Goal: Transaction & Acquisition: Register for event/course

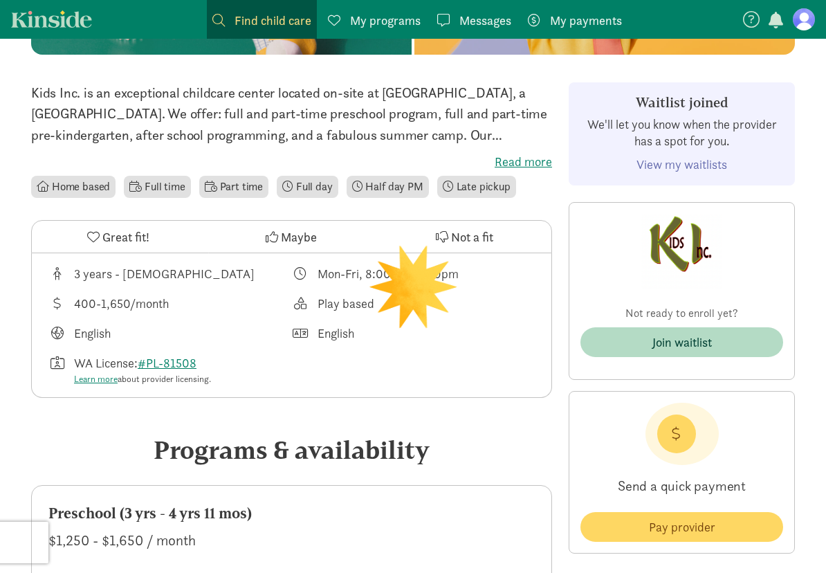
scroll to position [277, 0]
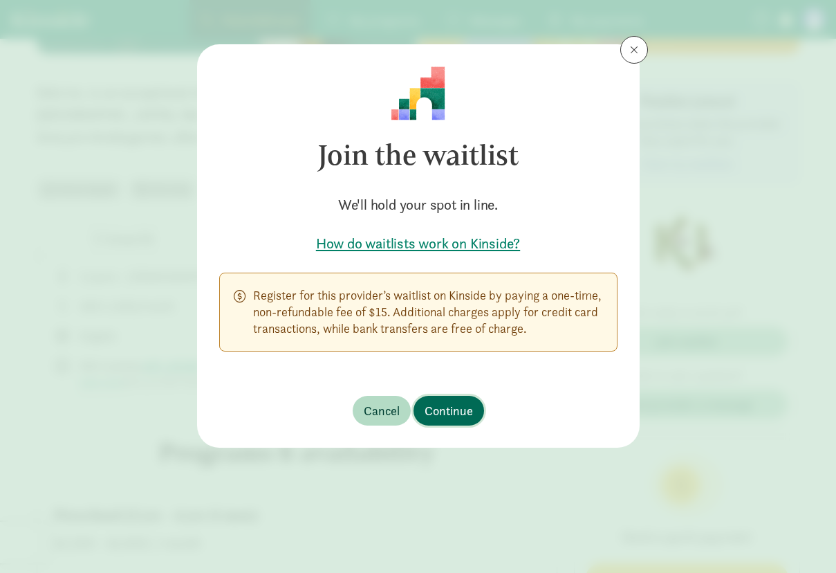
click at [459, 415] on span "Continue" at bounding box center [449, 410] width 48 height 19
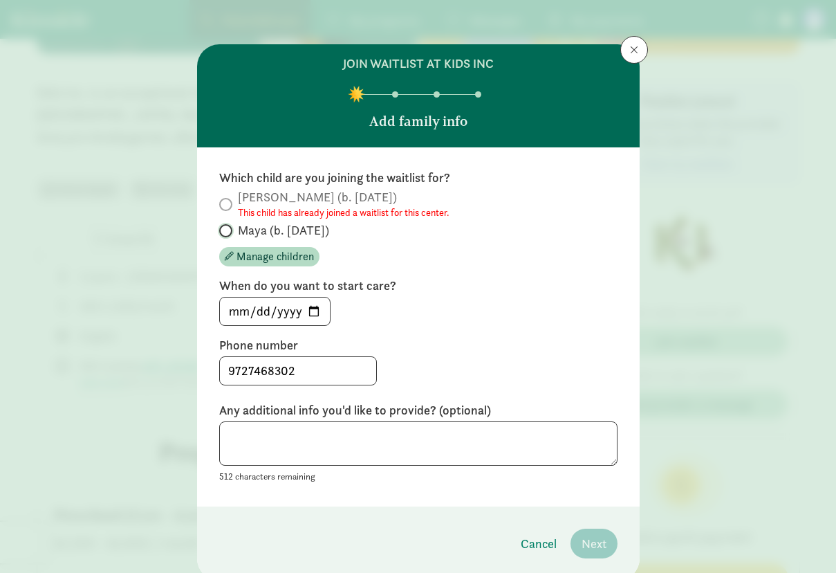
click at [220, 230] on input "Maya (b. [DATE])" at bounding box center [223, 230] width 9 height 9
radio input "true"
click at [243, 256] on span "Manage children" at bounding box center [275, 256] width 77 height 17
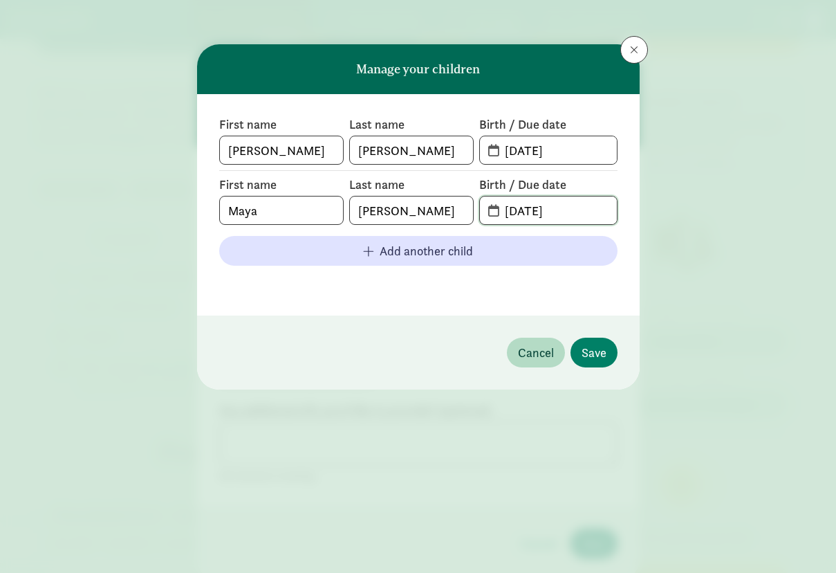
click at [551, 210] on input "[DATE]" at bounding box center [557, 210] width 120 height 28
drag, startPoint x: 576, startPoint y: 212, endPoint x: 399, endPoint y: 195, distance: 177.9
click at [399, 195] on div "First name [PERSON_NAME] Last name [PERSON_NAME] Birth / Due date [DATE]" at bounding box center [418, 200] width 398 height 48
type input "0"
click at [528, 365] on button "Cancel" at bounding box center [536, 353] width 58 height 30
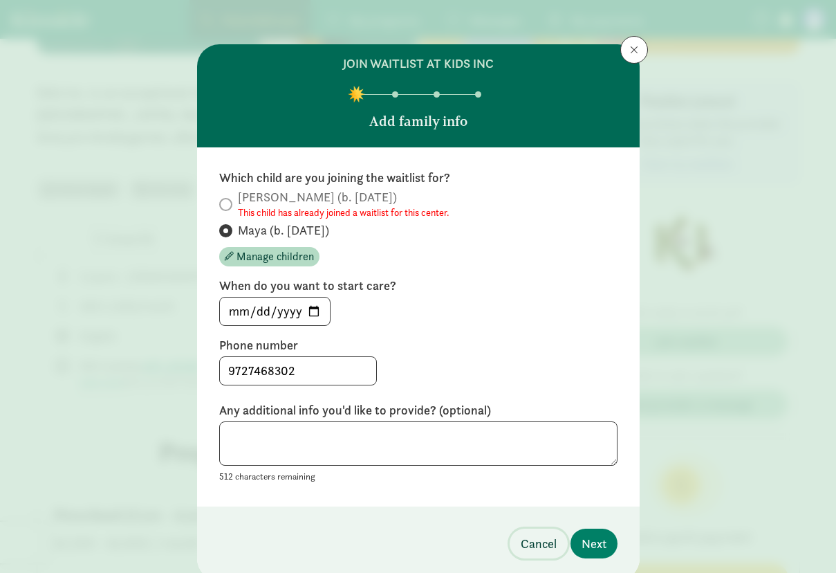
click at [527, 544] on span "Cancel" at bounding box center [539, 543] width 36 height 19
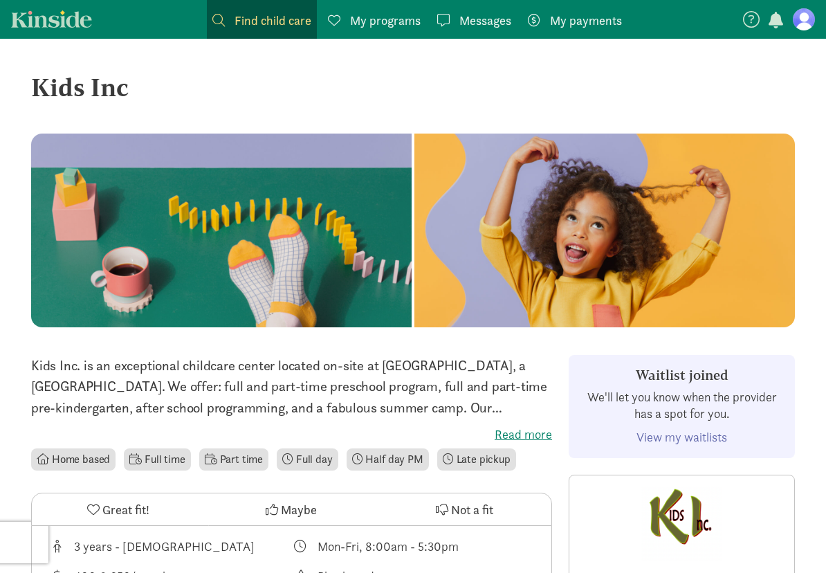
scroll to position [0, 0]
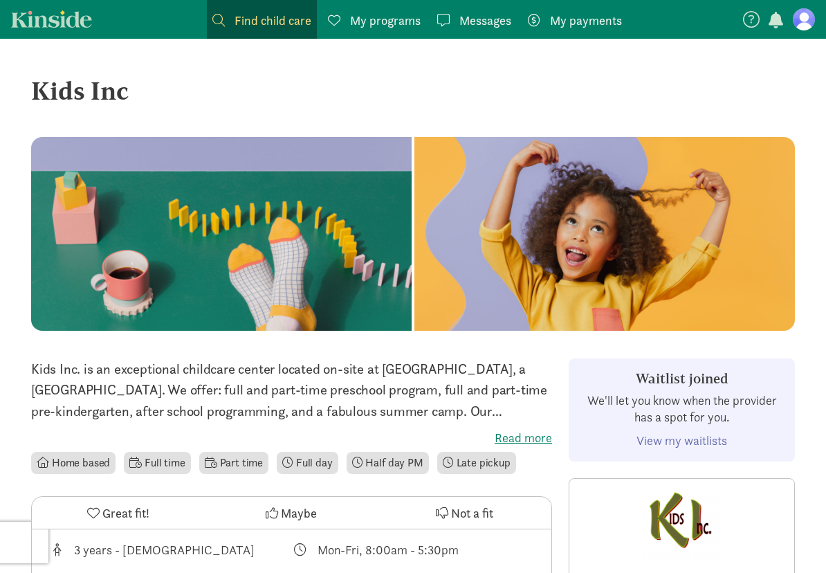
click at [710, 444] on link "View my waitlists" at bounding box center [681, 440] width 91 height 16
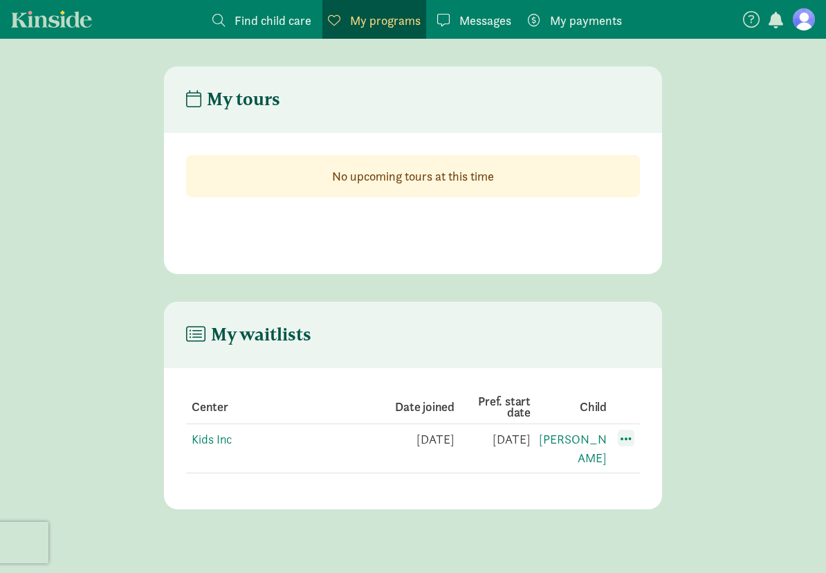
click at [629, 439] on span at bounding box center [626, 438] width 17 height 17
click at [644, 465] on div "Edit preferences" at bounding box center [674, 469] width 125 height 30
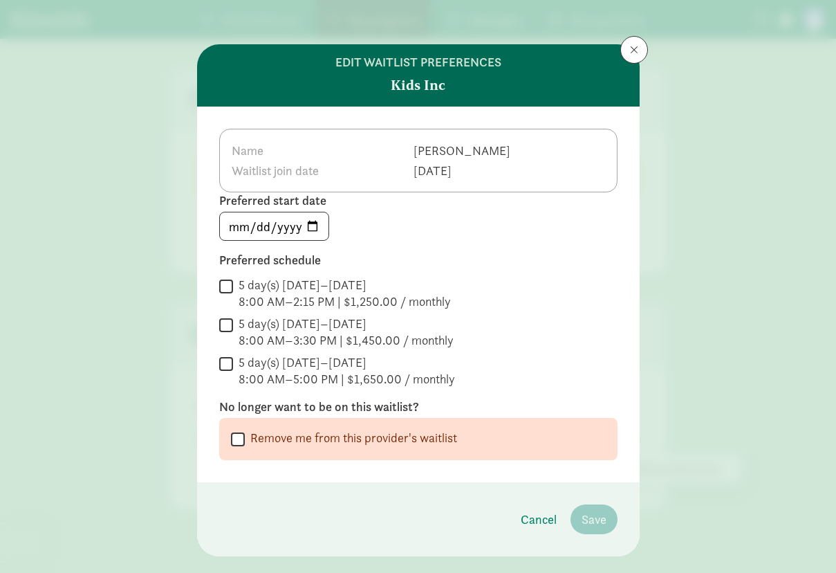
click at [413, 165] on td "[DATE]" at bounding box center [462, 170] width 98 height 20
click at [231, 441] on input "Remove me from this provider's waitlist" at bounding box center [238, 439] width 14 height 19
checkbox input "true"
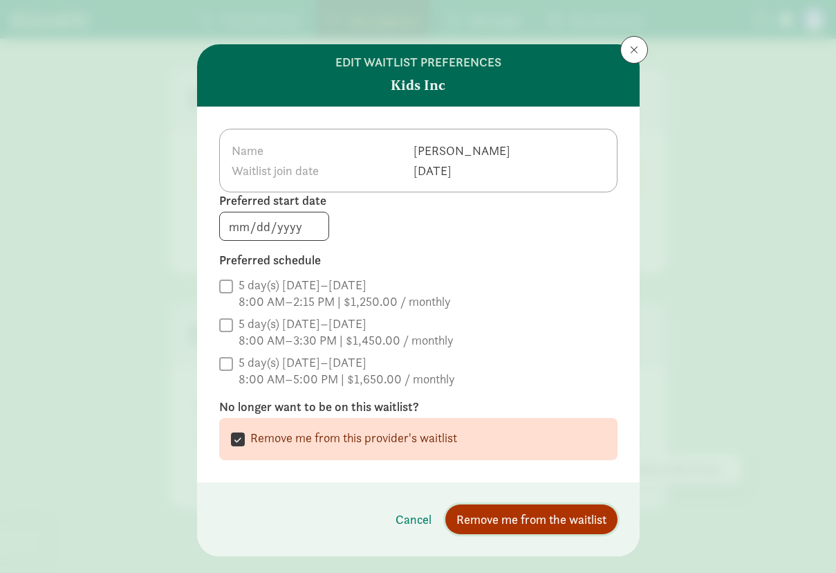
click at [557, 520] on span "Remove me from the waitlist" at bounding box center [532, 519] width 150 height 19
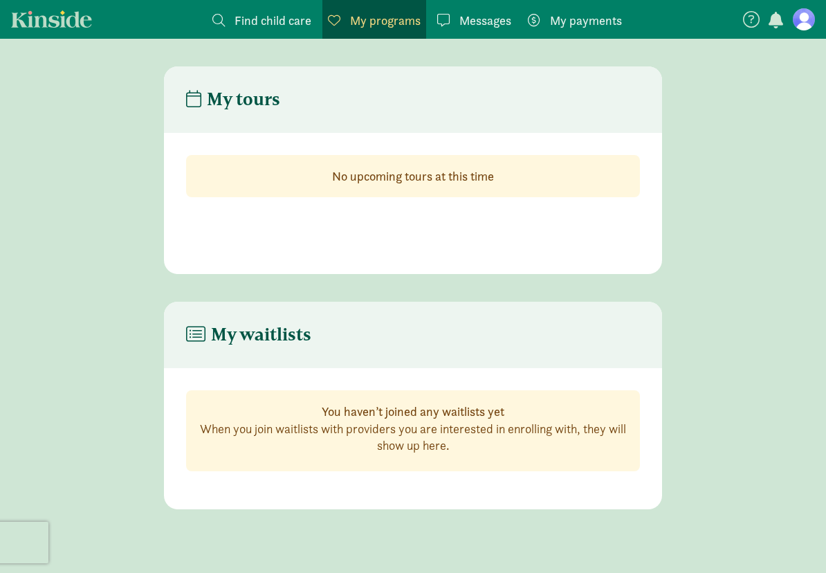
click at [769, 12] on span "button" at bounding box center [775, 20] width 15 height 17
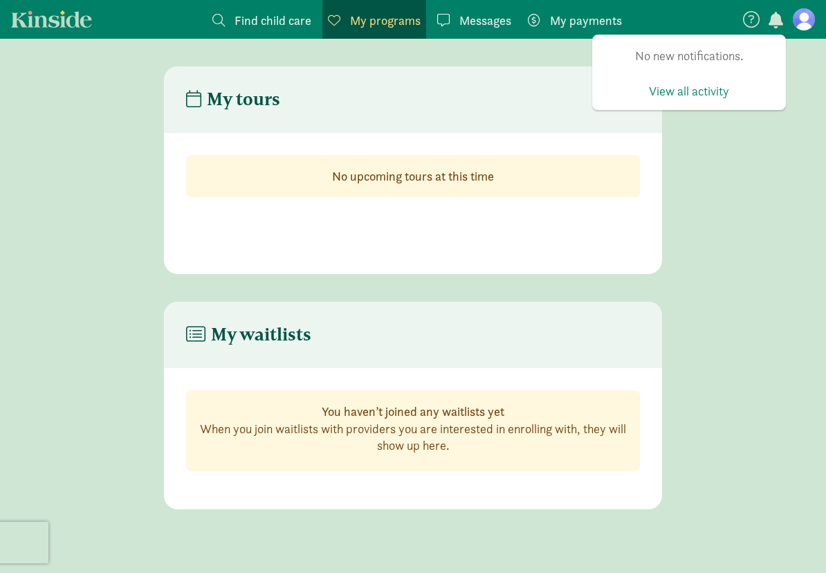
click at [787, 16] on section "No new notifications. View all activity" at bounding box center [777, 19] width 73 height 23
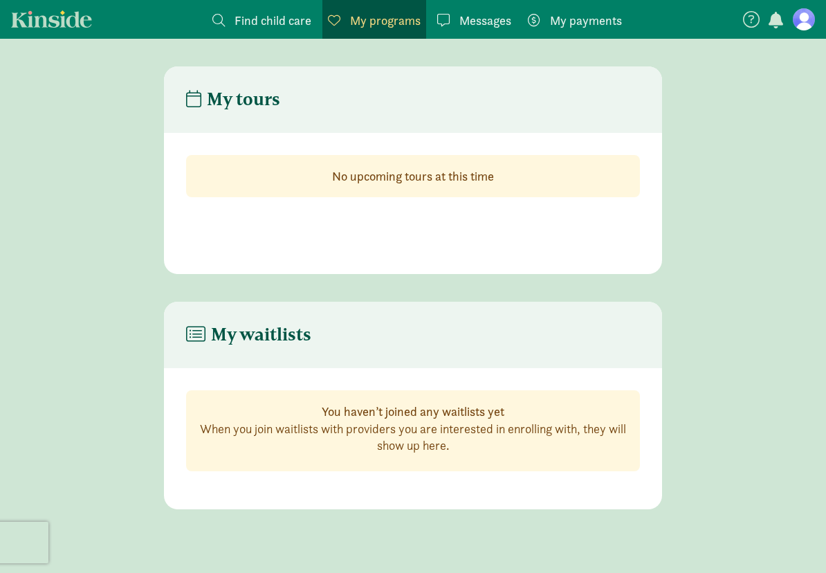
click at [800, 24] on figure at bounding box center [804, 19] width 22 height 22
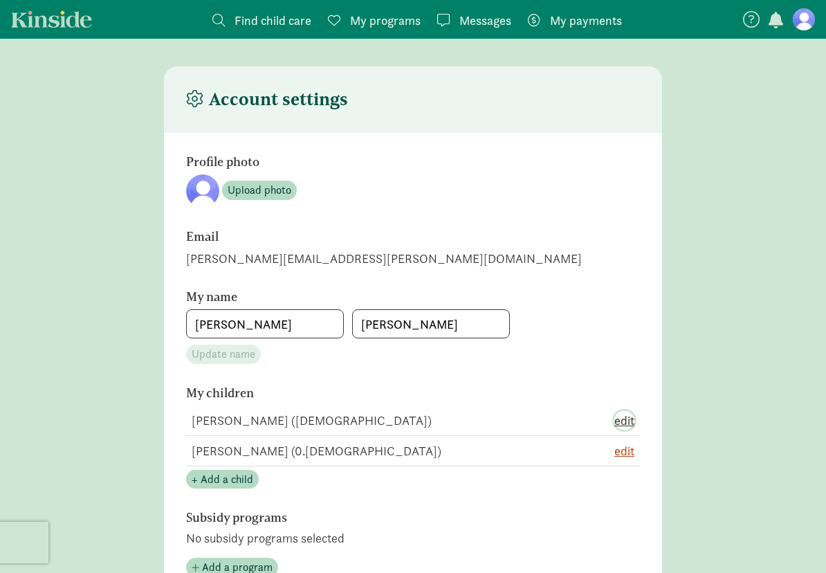
click at [625, 430] on span "edit" at bounding box center [624, 420] width 20 height 19
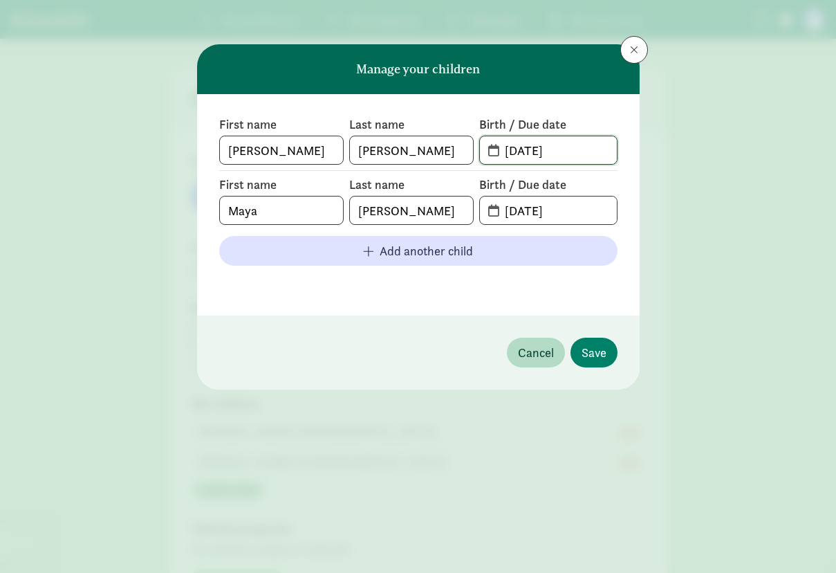
click at [551, 149] on input "[DATE]" at bounding box center [557, 150] width 120 height 28
drag, startPoint x: 571, startPoint y: 151, endPoint x: 458, endPoint y: 154, distance: 112.8
click at [458, 154] on div "First name [PERSON_NAME] Last name [PERSON_NAME] Birth / Due date [DATE]" at bounding box center [418, 140] width 398 height 48
type input "[DATE]"
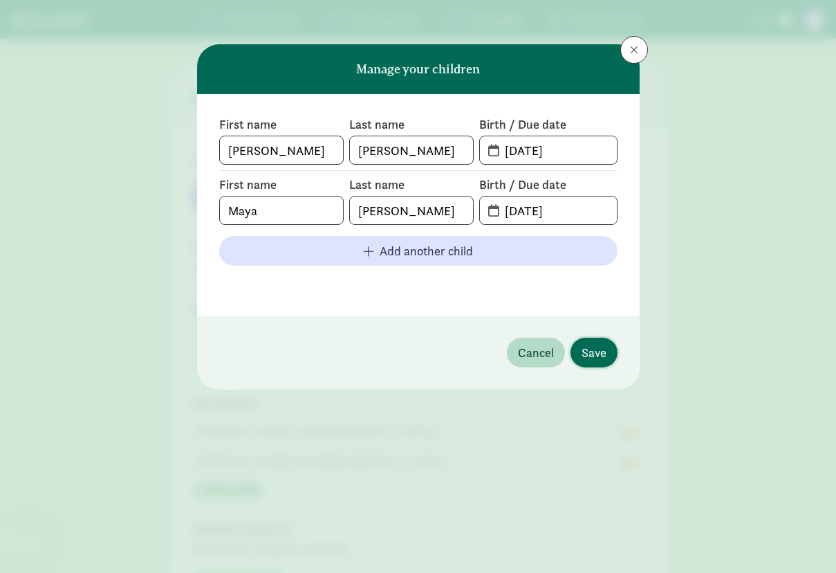
click at [589, 353] on span "Save" at bounding box center [594, 352] width 25 height 19
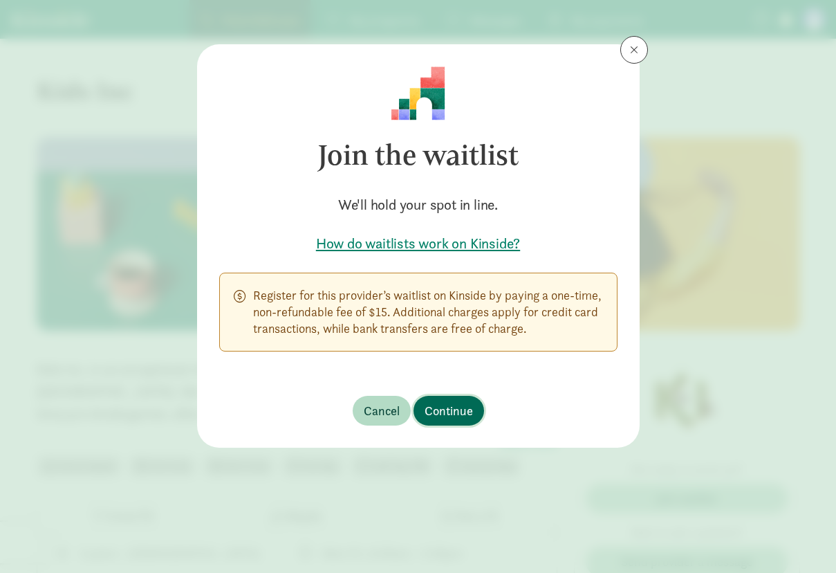
click at [459, 407] on span "Continue" at bounding box center [449, 410] width 48 height 19
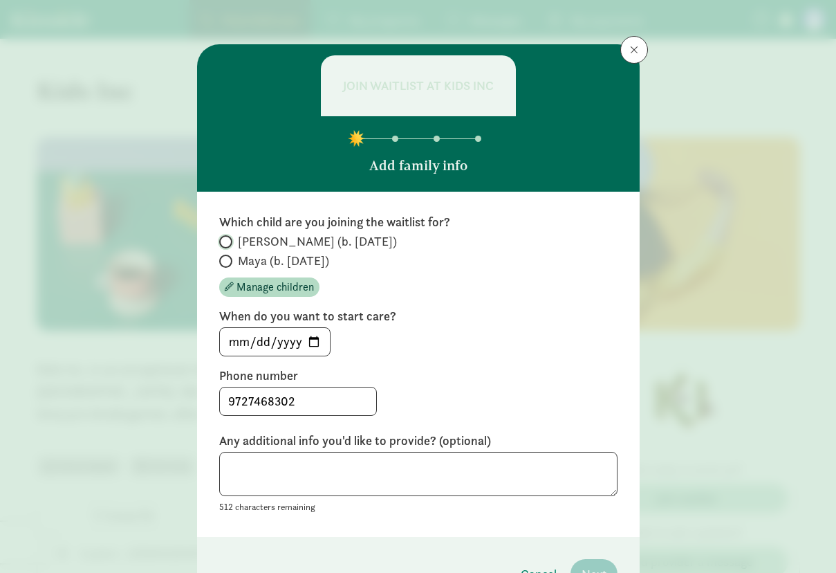
click at [221, 237] on input "[PERSON_NAME] (b. [DATE])" at bounding box center [223, 241] width 9 height 9
radio input "true"
click at [219, 264] on input "Maya (b. [DATE])" at bounding box center [223, 261] width 9 height 9
radio input "true"
click at [221, 234] on label "[PERSON_NAME] (b. [DATE])" at bounding box center [418, 241] width 398 height 17
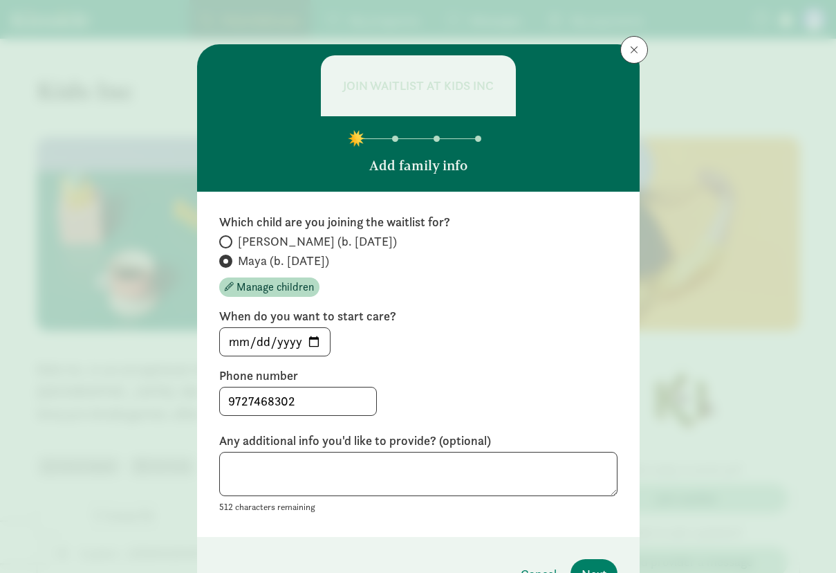
click at [221, 237] on input "[PERSON_NAME] (b. [DATE])" at bounding box center [223, 241] width 9 height 9
radio input "true"
radio input "false"
click at [307, 340] on input "[DATE]" at bounding box center [275, 342] width 110 height 28
type input "[DATE]"
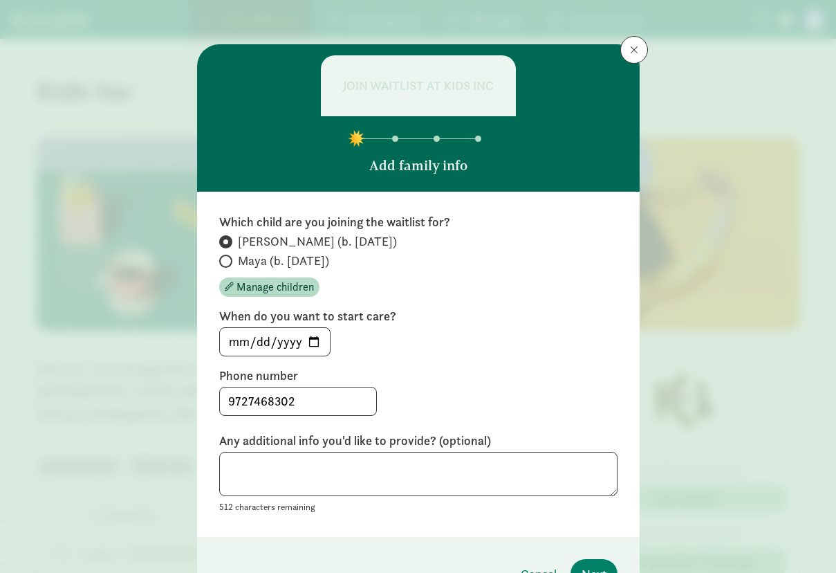
click at [432, 381] on label "Phone number" at bounding box center [418, 375] width 398 height 17
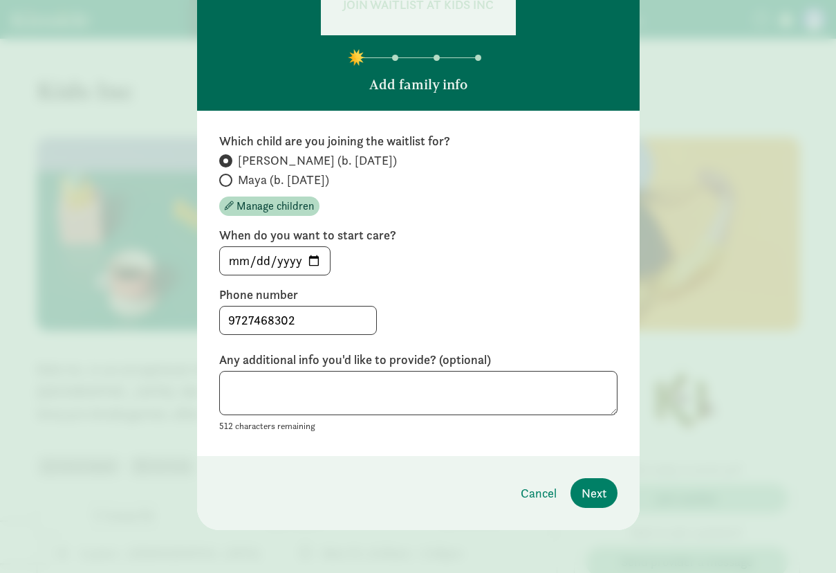
scroll to position [82, 0]
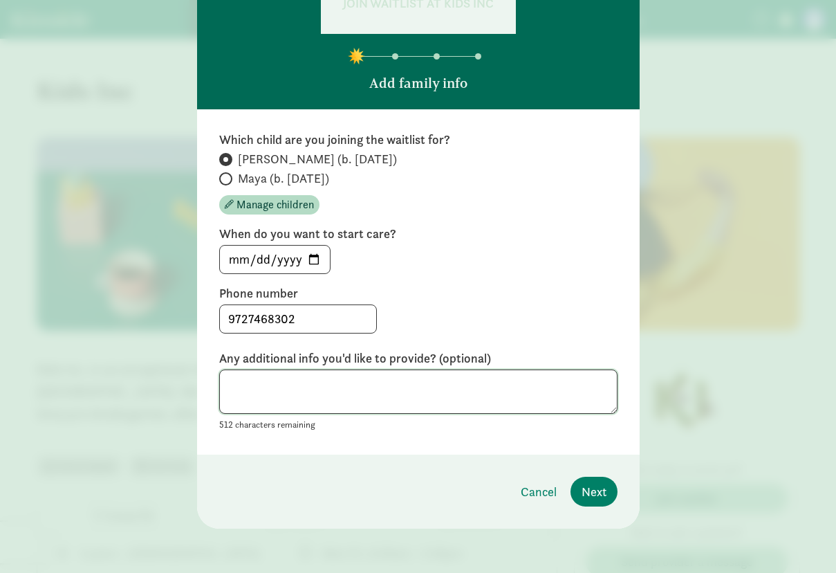
click at [436, 409] on textarea at bounding box center [418, 391] width 398 height 45
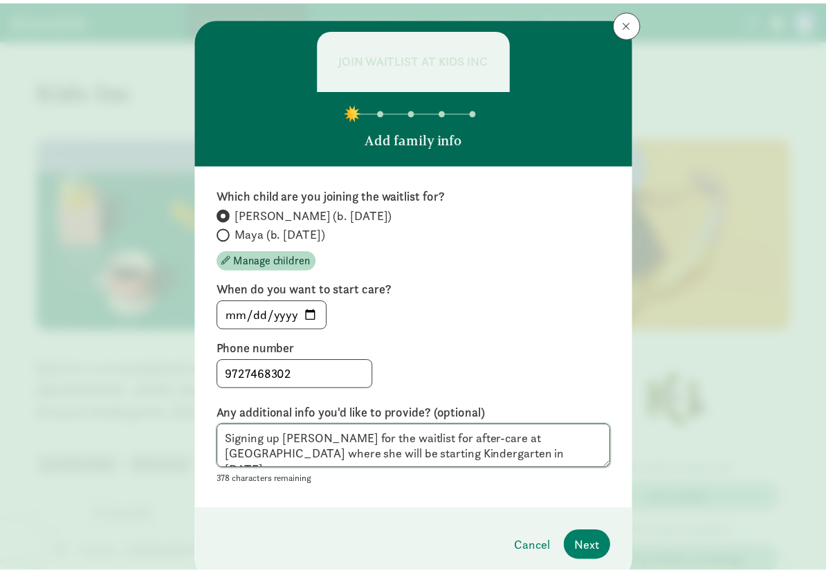
scroll to position [69, 0]
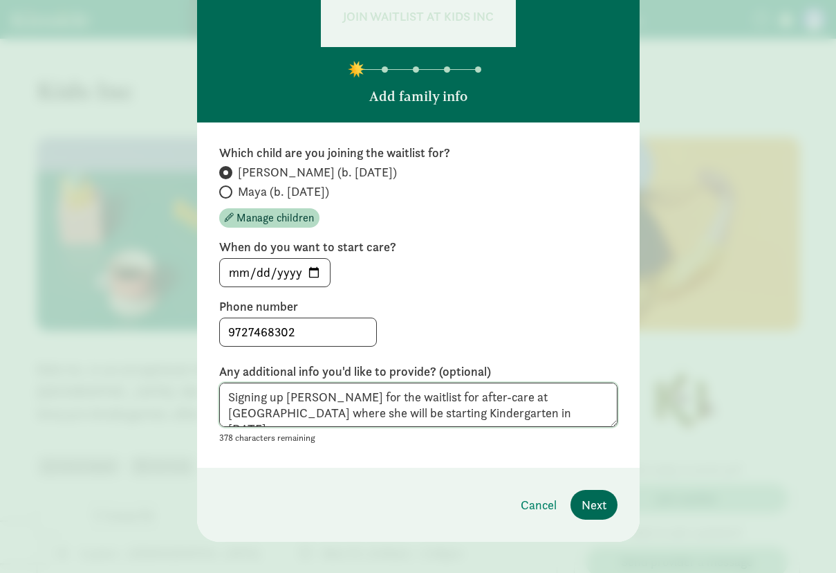
type textarea "Signing up [PERSON_NAME] for the waitlist for after-care at [GEOGRAPHIC_DATA] w…"
click at [597, 506] on span "Next" at bounding box center [594, 504] width 25 height 19
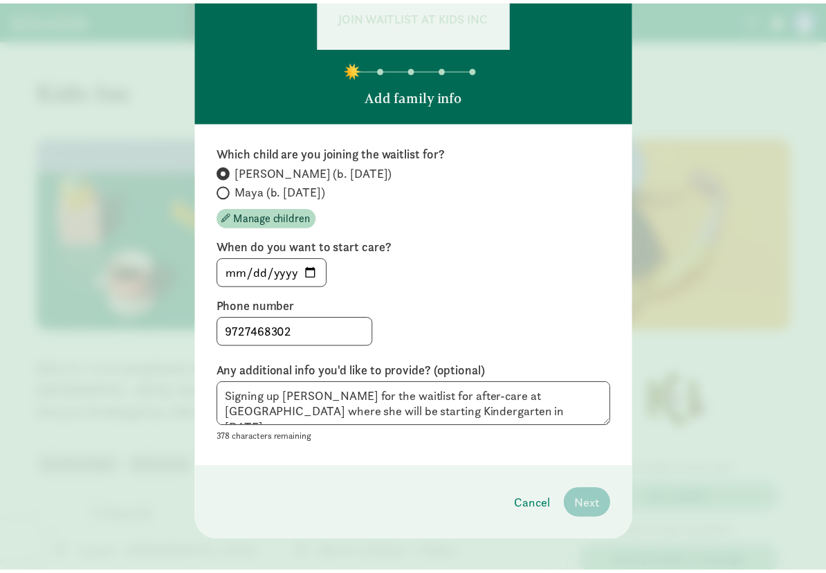
scroll to position [21, 0]
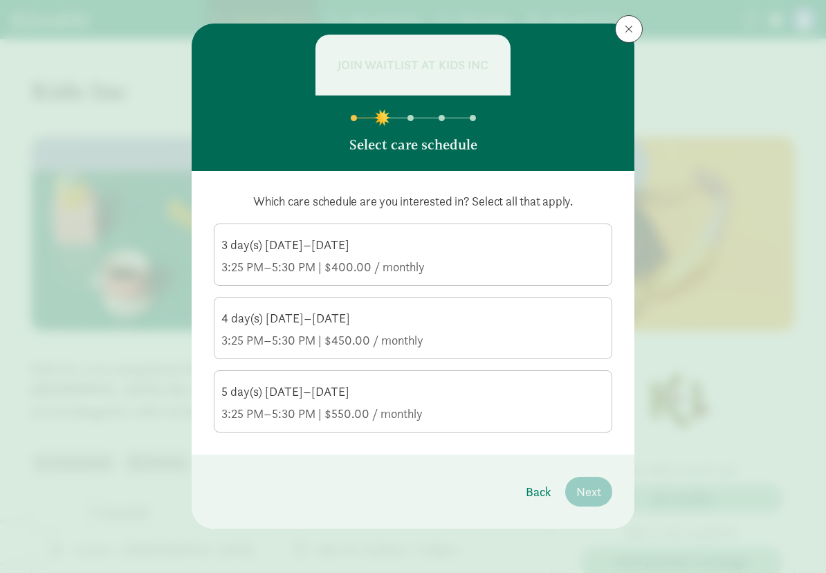
click at [417, 397] on div "5 day(s) [DATE]–[DATE]" at bounding box center [412, 391] width 383 height 17
click at [0, 0] on input "5 day(s) [DATE]–[DATE] 3:25 PM–5:30 PM | $550.00 / monthly" at bounding box center [0, 0] width 0 height 0
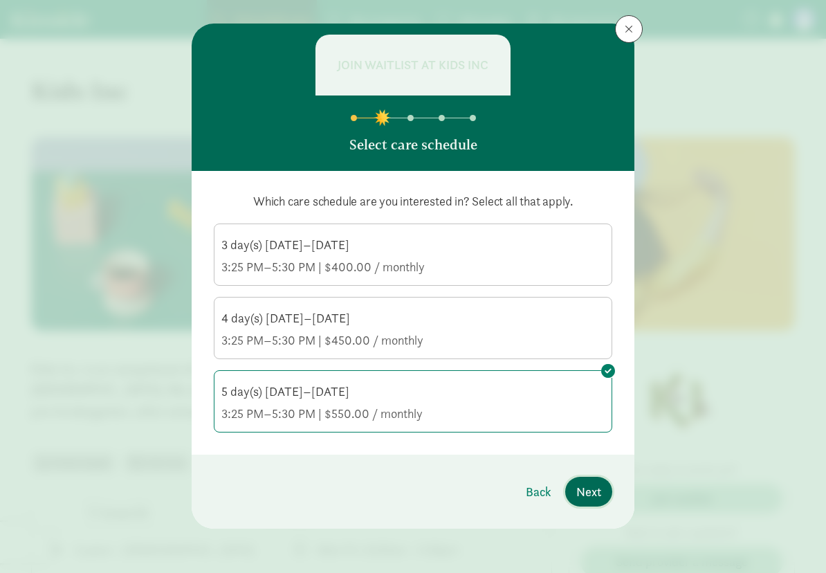
click at [589, 493] on span "Next" at bounding box center [588, 491] width 25 height 19
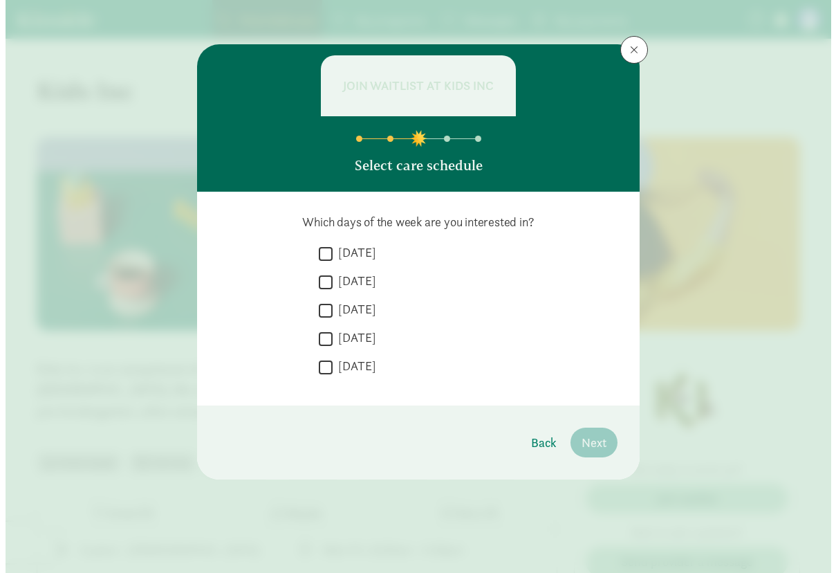
scroll to position [0, 0]
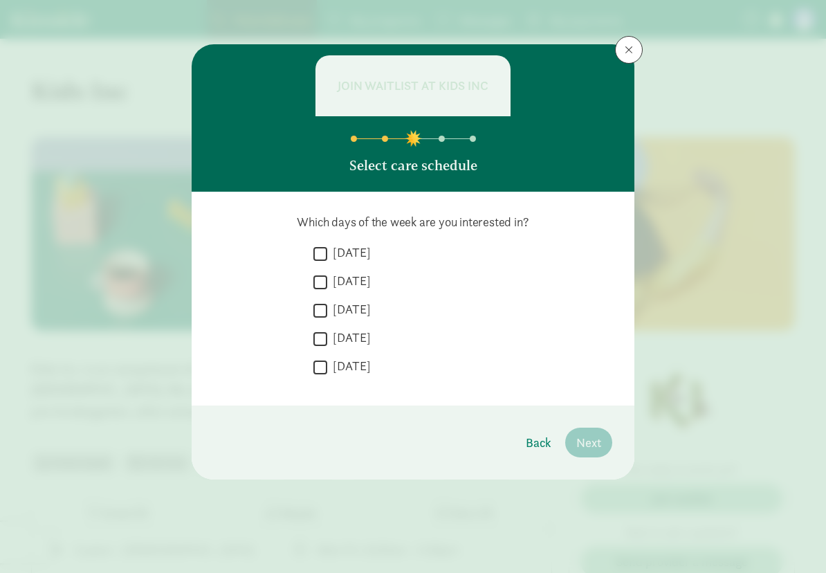
click at [318, 260] on input "[DATE]" at bounding box center [320, 253] width 14 height 19
checkbox input "true"
click at [321, 282] on input "[DATE]" at bounding box center [320, 282] width 14 height 19
checkbox input "true"
click at [322, 314] on input "[DATE]" at bounding box center [320, 310] width 14 height 19
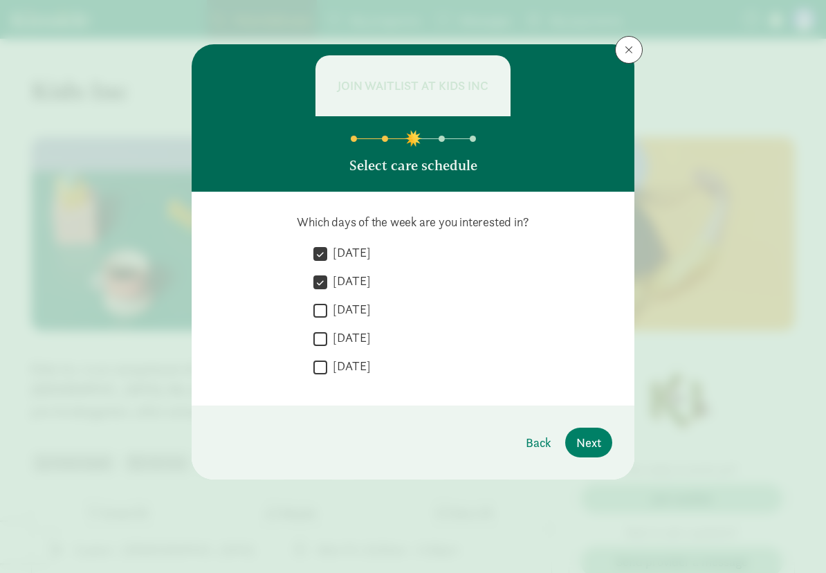
checkbox input "true"
click at [323, 341] on input "[DATE]" at bounding box center [320, 338] width 14 height 19
checkbox input "true"
click at [329, 369] on label "[DATE]" at bounding box center [349, 366] width 44 height 17
click at [327, 369] on input "[DATE]" at bounding box center [320, 367] width 14 height 19
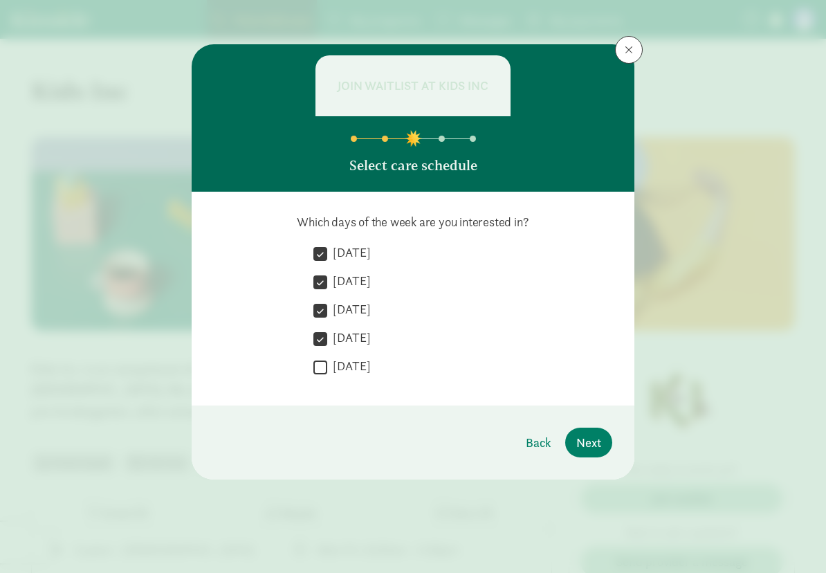
checkbox input "true"
click at [587, 448] on span "Next" at bounding box center [588, 442] width 25 height 19
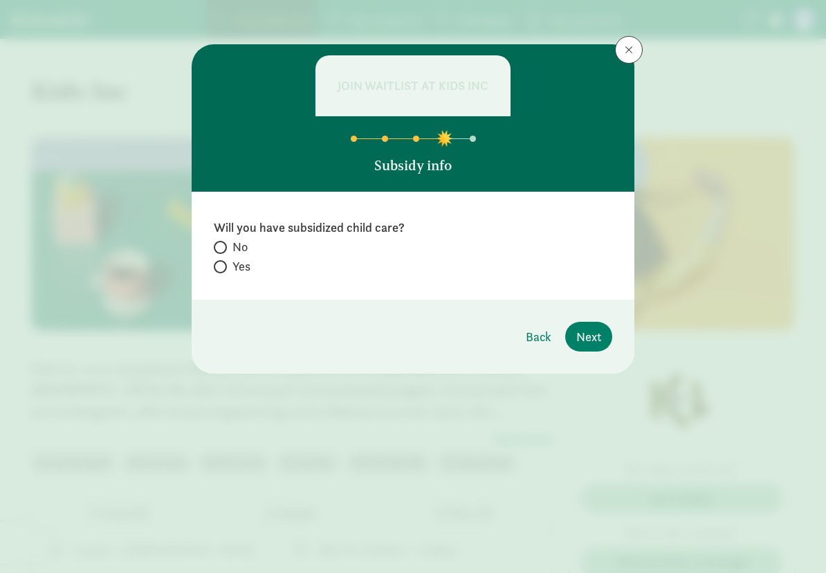
click at [243, 250] on span "No" at bounding box center [239, 247] width 15 height 17
click at [223, 250] on input "No" at bounding box center [218, 247] width 9 height 9
radio input "true"
click at [591, 342] on span "Next" at bounding box center [588, 336] width 25 height 19
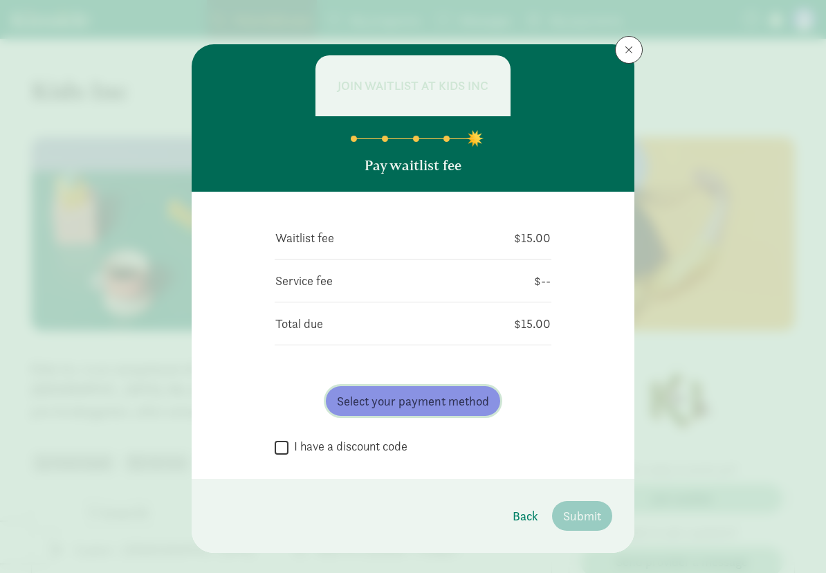
click at [401, 408] on span "Select your payment method" at bounding box center [413, 401] width 152 height 19
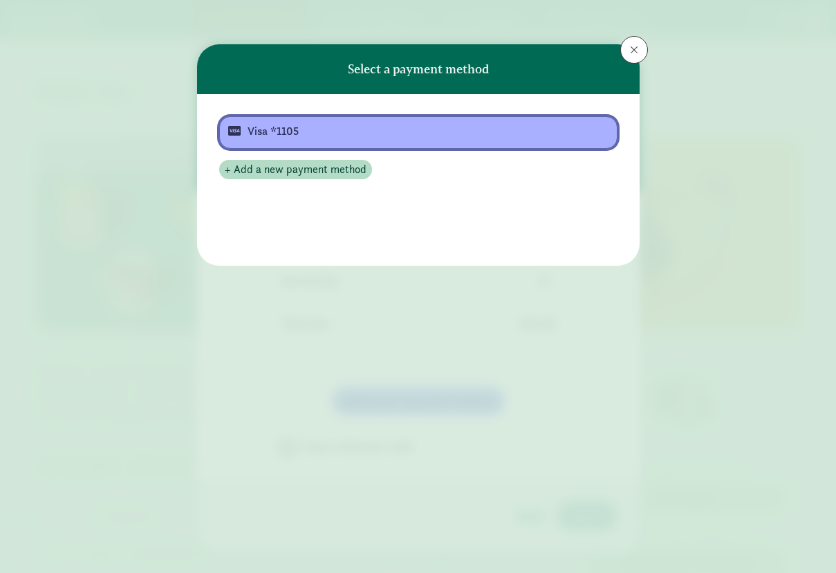
click at [279, 139] on div "Visa *1105" at bounding box center [417, 131] width 339 height 17
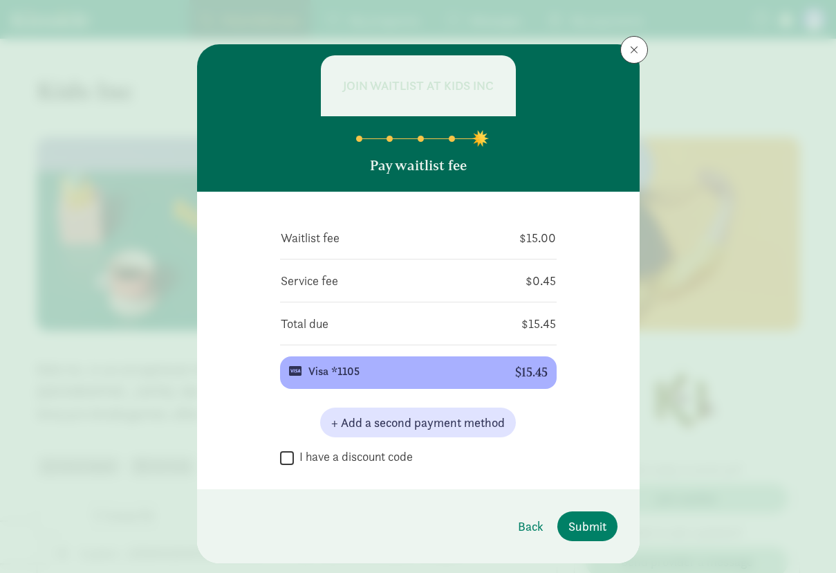
click at [280, 455] on input "I have a discount code" at bounding box center [287, 457] width 14 height 19
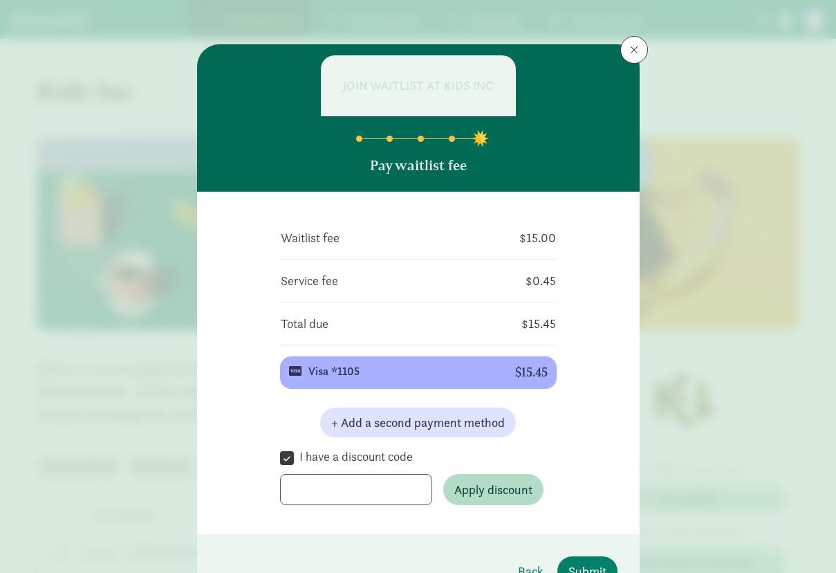
click at [280, 454] on input "I have a discount code" at bounding box center [287, 457] width 14 height 19
checkbox input "false"
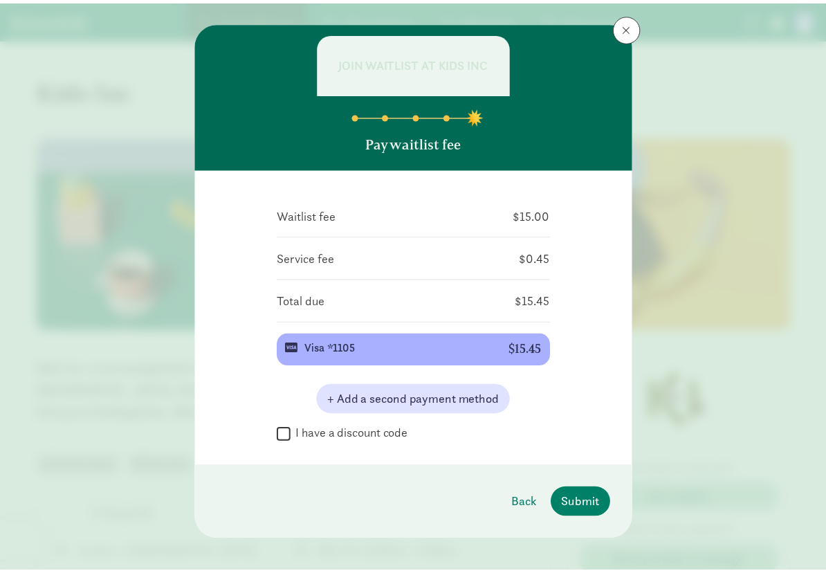
scroll to position [35, 0]
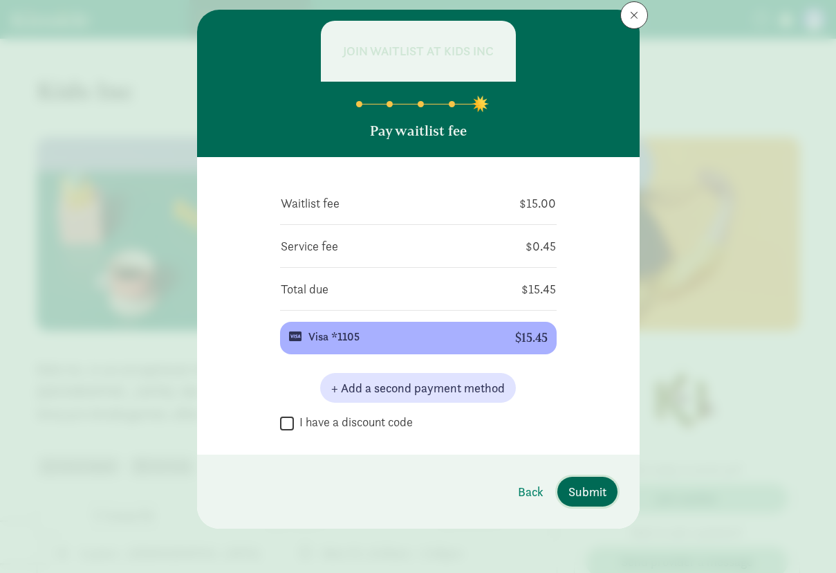
click at [581, 487] on span "Submit" at bounding box center [588, 491] width 38 height 19
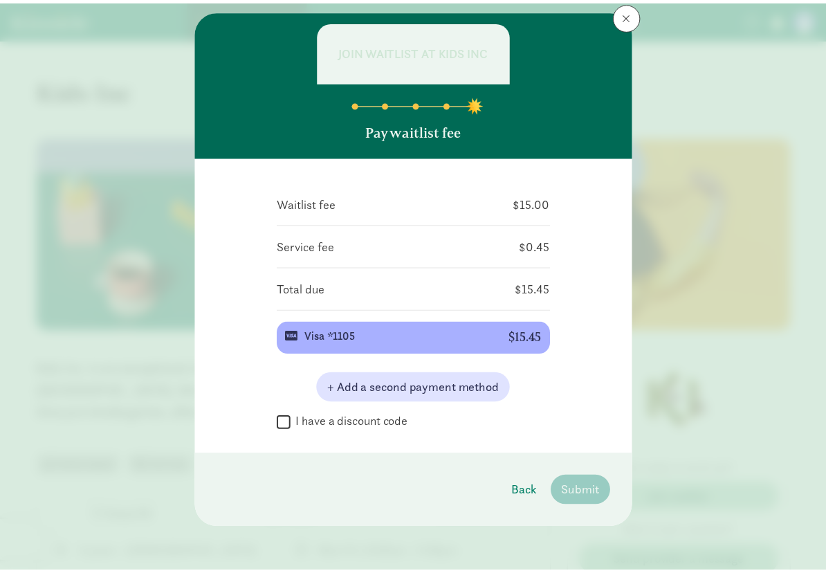
scroll to position [0, 0]
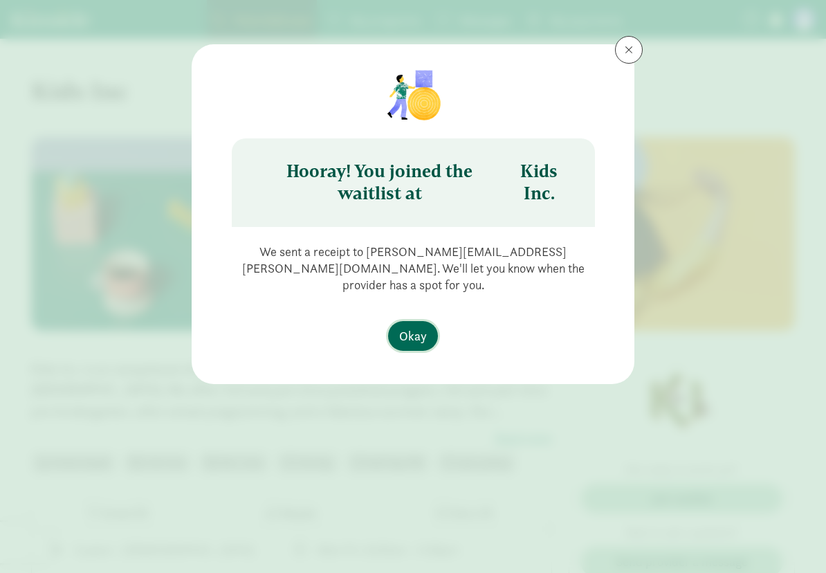
click at [408, 326] on span "Okay" at bounding box center [413, 335] width 28 height 19
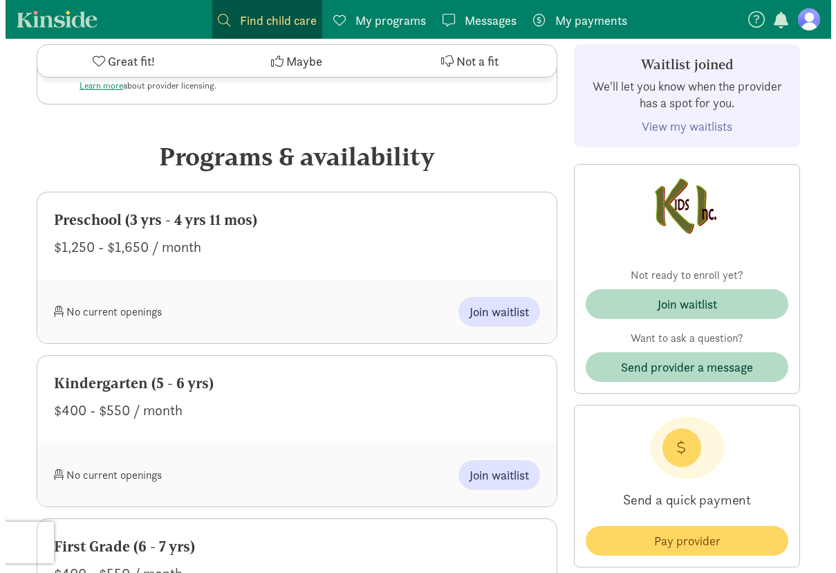
scroll to position [484, 0]
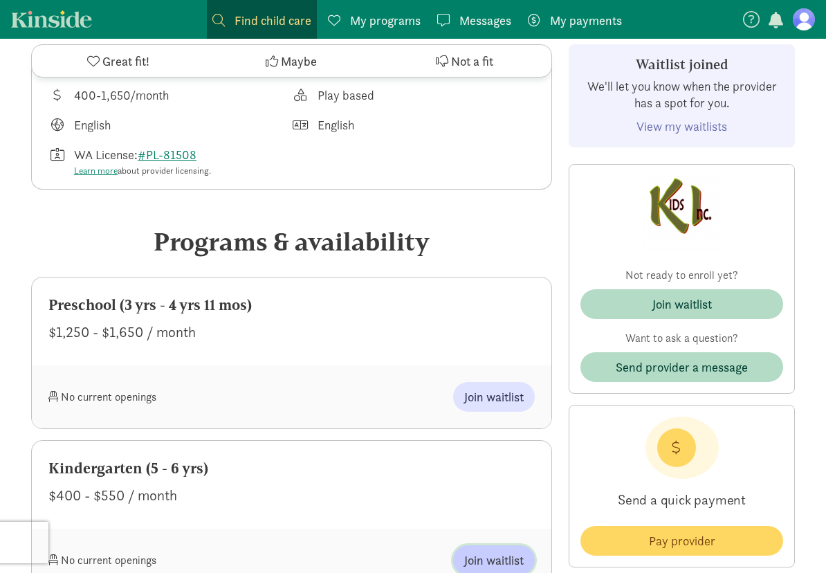
click at [490, 558] on span "Join waitlist" at bounding box center [493, 560] width 59 height 19
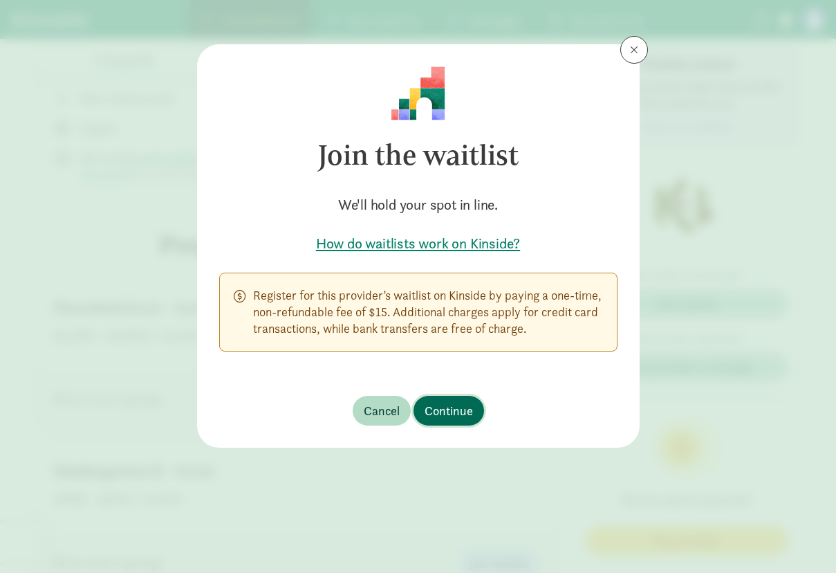
click at [454, 421] on button "Continue" at bounding box center [449, 411] width 71 height 30
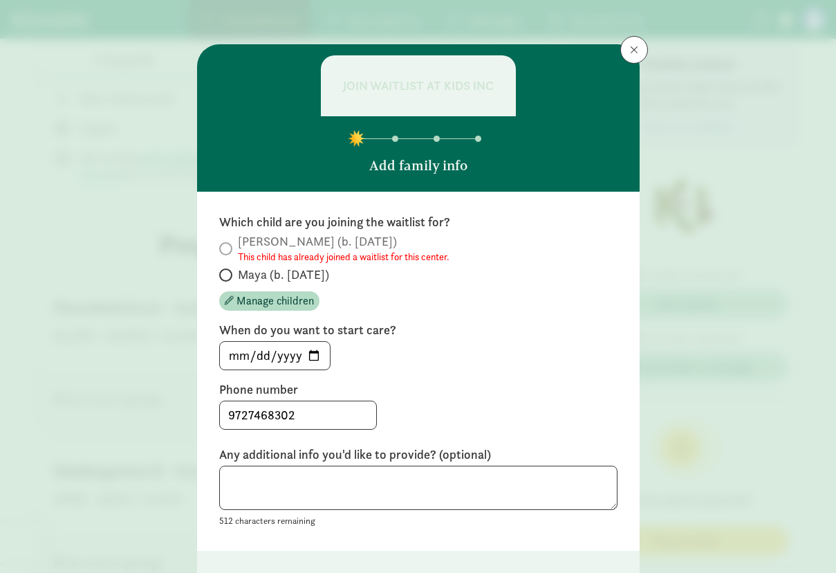
click at [297, 242] on span "[PERSON_NAME] (b. [DATE]) This child has already joined a waitlist for this cen…" at bounding box center [344, 248] width 212 height 30
click at [631, 50] on span at bounding box center [634, 49] width 8 height 11
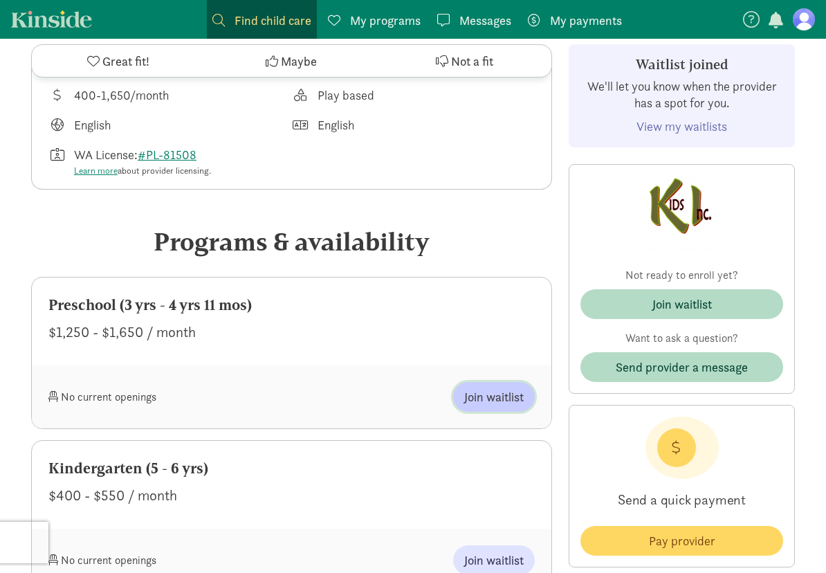
click at [493, 401] on span "Join waitlist" at bounding box center [493, 396] width 59 height 19
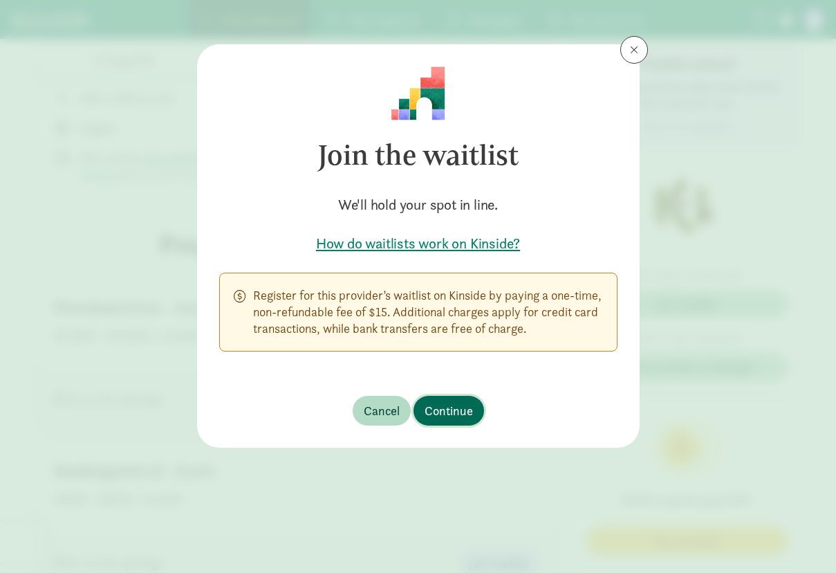
click at [449, 403] on span "Continue" at bounding box center [449, 410] width 48 height 19
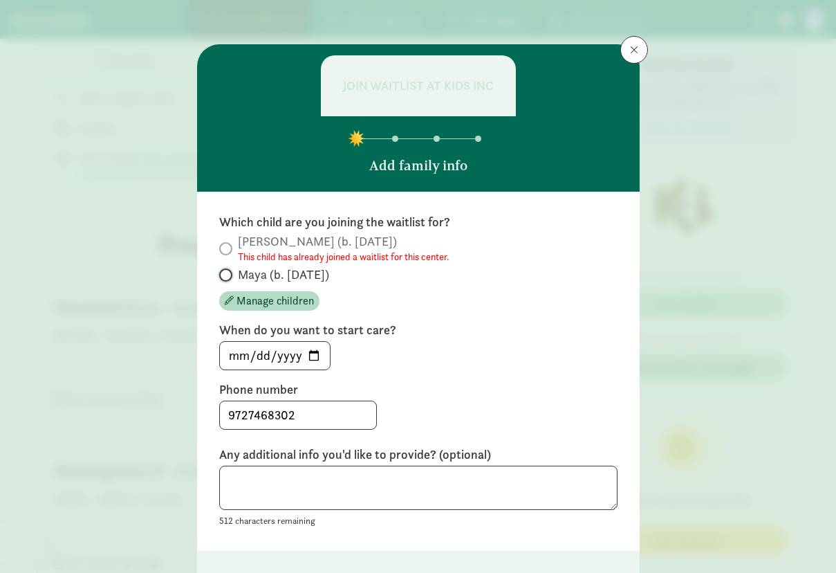
click at [221, 277] on input "Maya (b. [DATE])" at bounding box center [223, 274] width 9 height 9
radio input "true"
click at [311, 353] on input "[DATE]" at bounding box center [275, 356] width 110 height 28
type input "[DATE]"
click at [387, 493] on textarea at bounding box center [418, 488] width 398 height 45
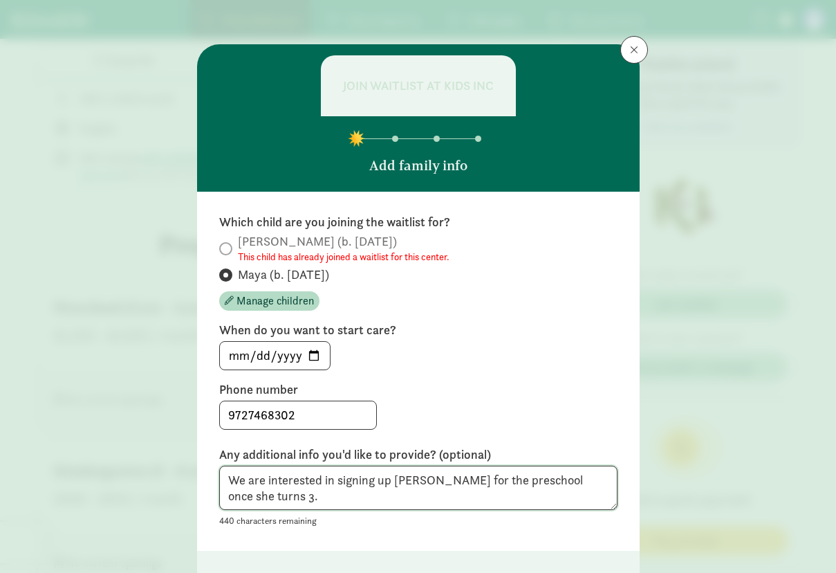
click at [442, 479] on textarea "We are interested in signing up [PERSON_NAME] for the preschool once she turns …" at bounding box center [418, 488] width 398 height 45
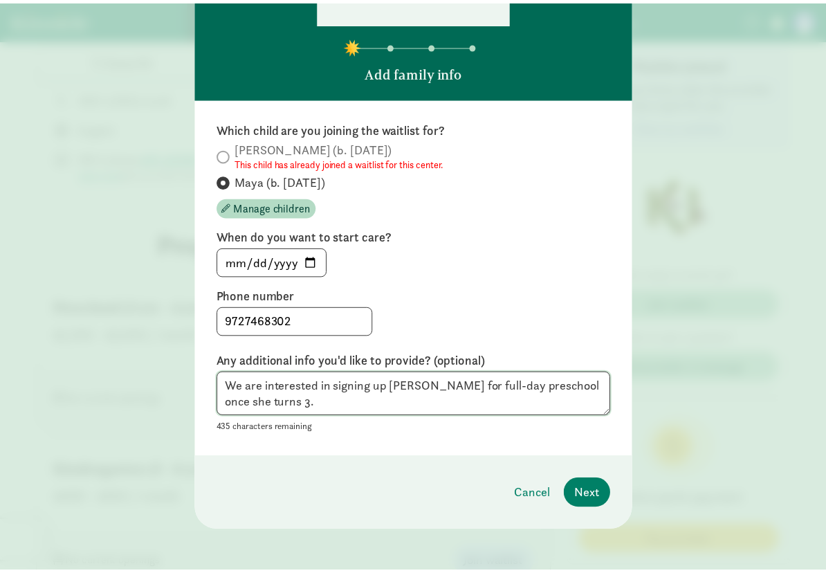
scroll to position [96, 0]
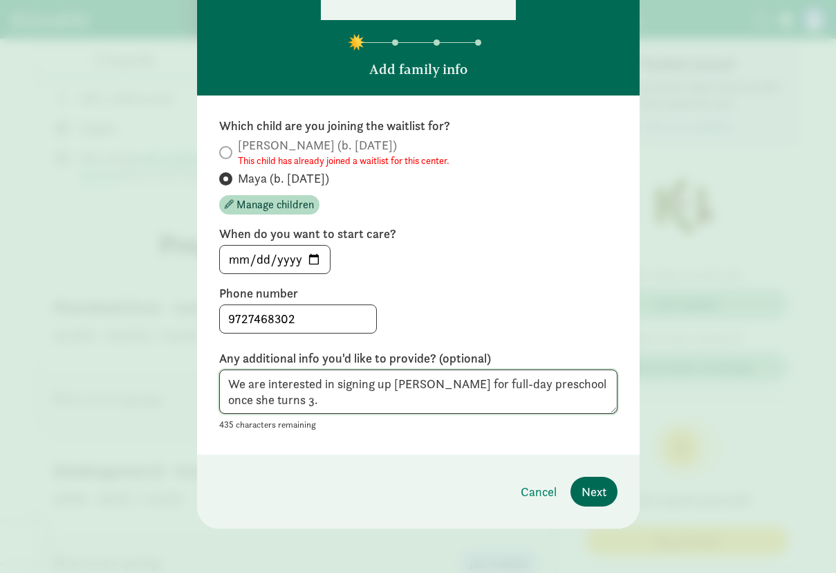
type textarea "We are interested in signing up [PERSON_NAME] for full-day preschool once she t…"
click at [582, 486] on span "Next" at bounding box center [594, 491] width 25 height 19
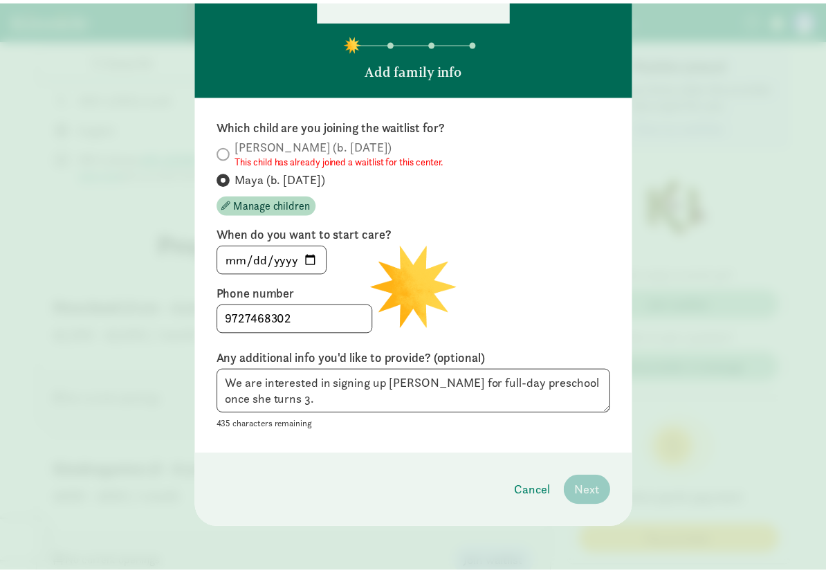
scroll to position [21, 0]
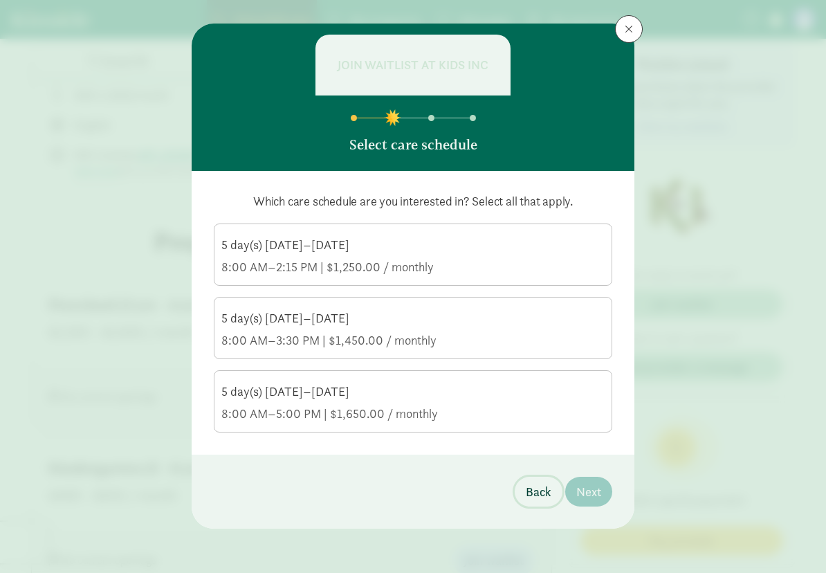
click at [533, 489] on span "Back" at bounding box center [539, 491] width 26 height 19
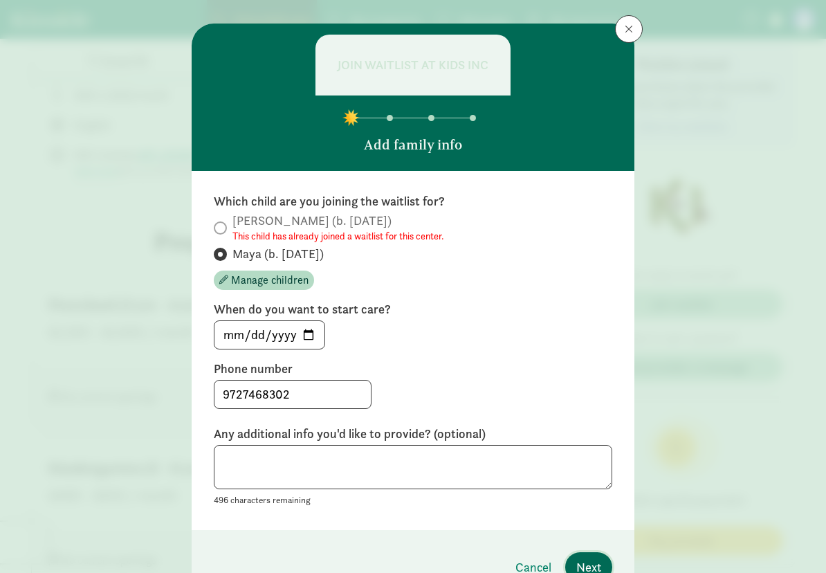
click at [591, 558] on span "Next" at bounding box center [588, 567] width 25 height 19
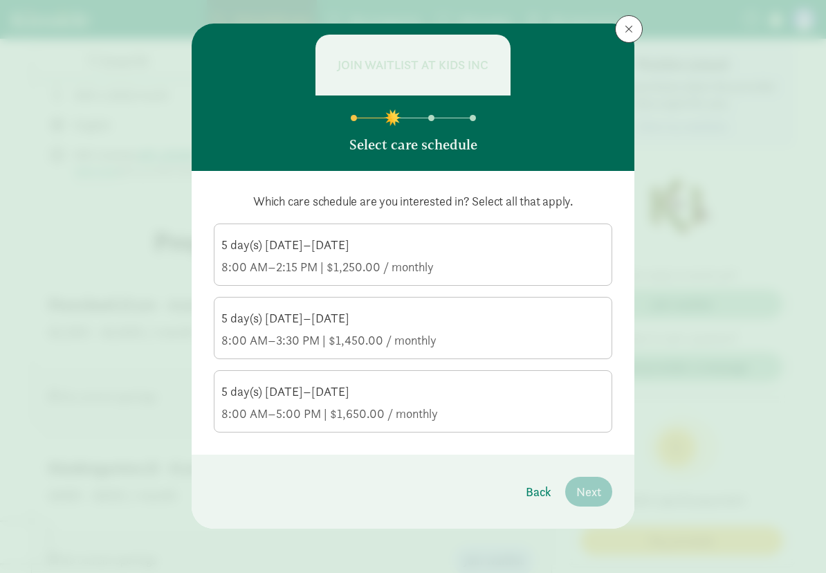
click at [498, 409] on div "8:00 AM–5:00 PM | $1,650.00 / monthly" at bounding box center [412, 413] width 383 height 17
click at [0, 0] on input "5 day(s) [DATE]–[DATE] 8:00 AM–5:00 PM | $1,650.00 / monthly" at bounding box center [0, 0] width 0 height 0
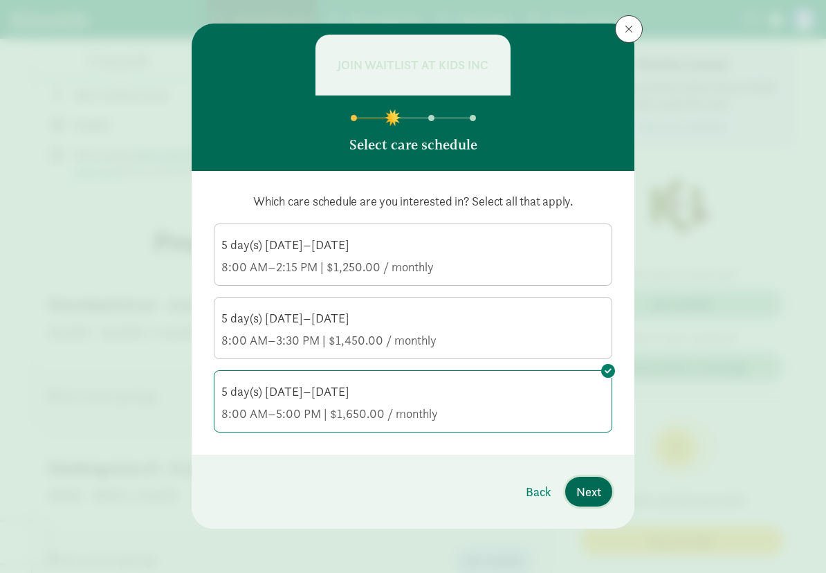
click at [587, 493] on span "Next" at bounding box center [588, 491] width 25 height 19
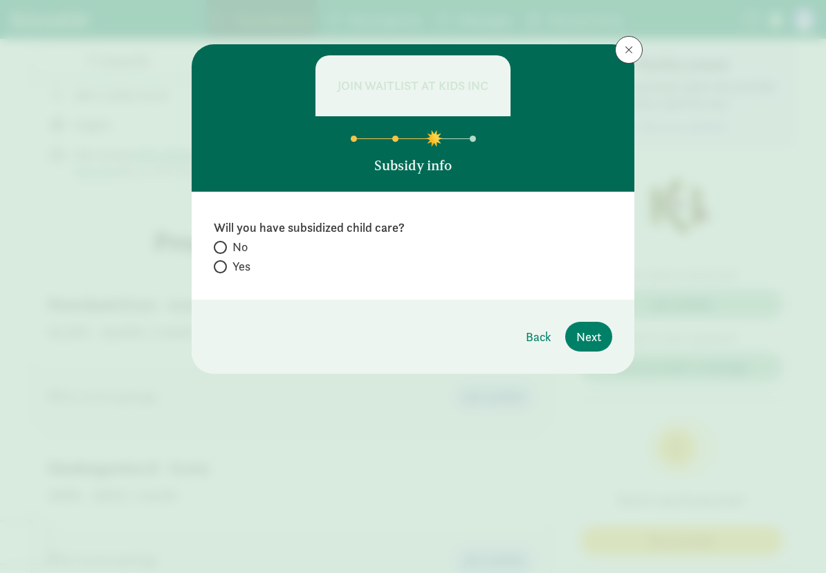
click at [234, 248] on span "No" at bounding box center [239, 247] width 15 height 17
click at [223, 248] on input "No" at bounding box center [218, 247] width 9 height 9
radio input "true"
click at [583, 334] on span "Next" at bounding box center [588, 336] width 25 height 19
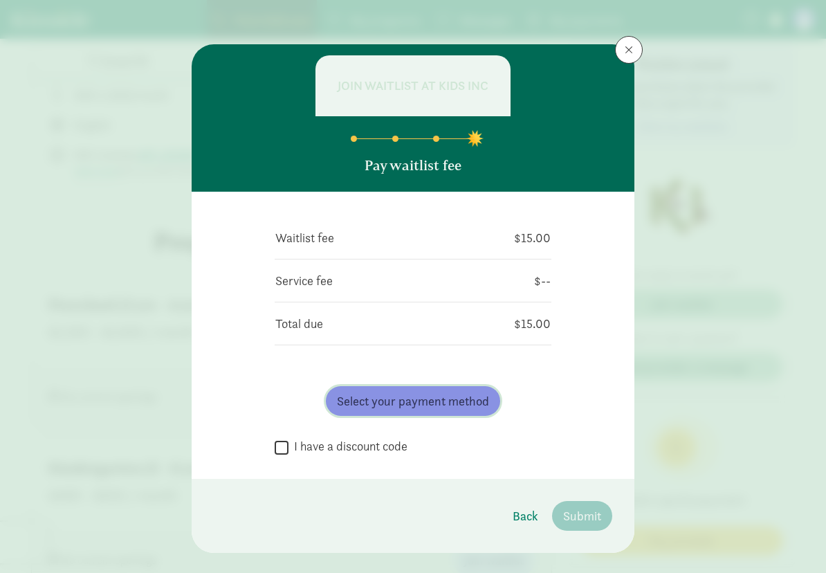
click at [412, 412] on button "Select your payment method" at bounding box center [413, 401] width 174 height 30
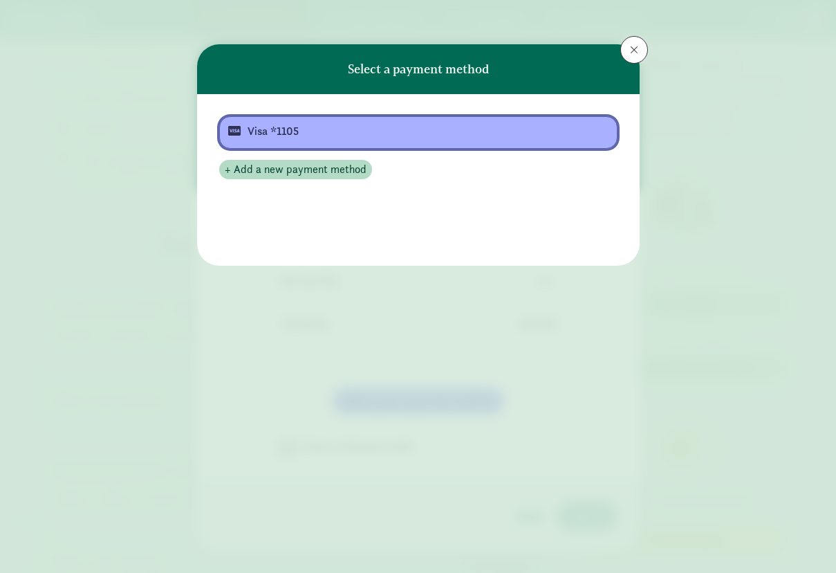
click at [345, 126] on div "Visa *1105" at bounding box center [417, 131] width 339 height 17
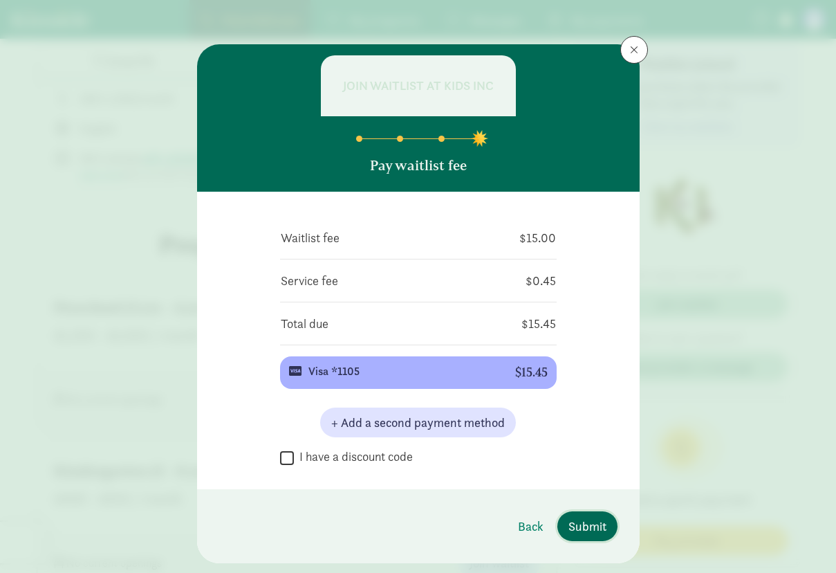
click at [590, 526] on span "Submit" at bounding box center [588, 526] width 38 height 19
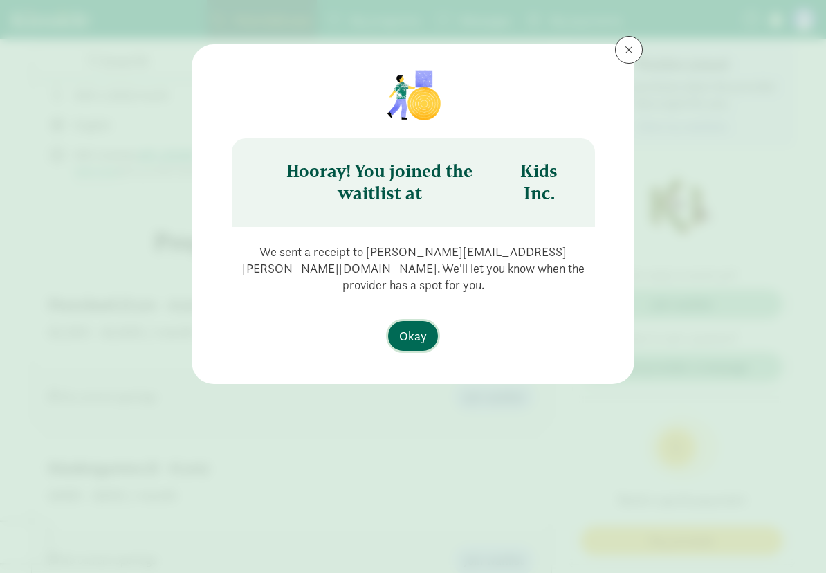
click at [411, 326] on span "Okay" at bounding box center [413, 335] width 28 height 19
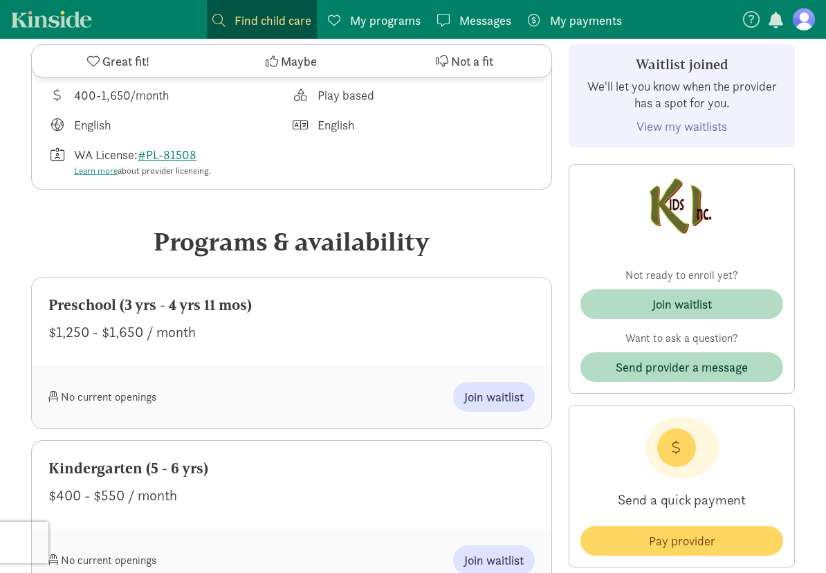
click at [707, 126] on link "View my waitlists" at bounding box center [681, 126] width 91 height 16
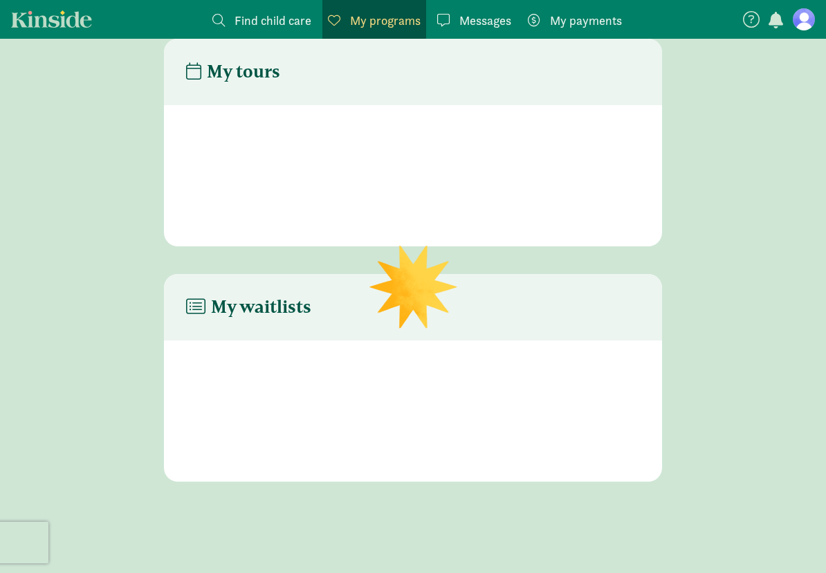
scroll to position [28, 0]
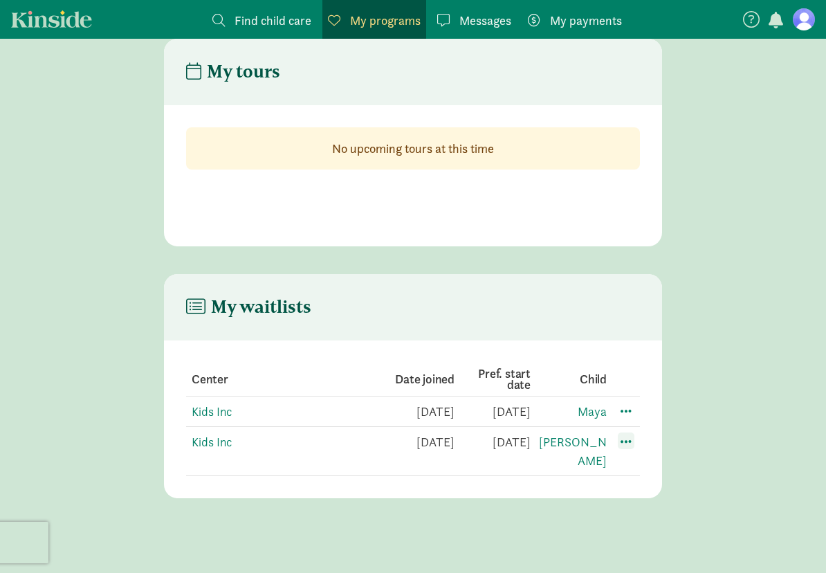
click at [629, 439] on span at bounding box center [626, 440] width 17 height 17
click at [651, 471] on div "Edit preferences" at bounding box center [674, 472] width 125 height 30
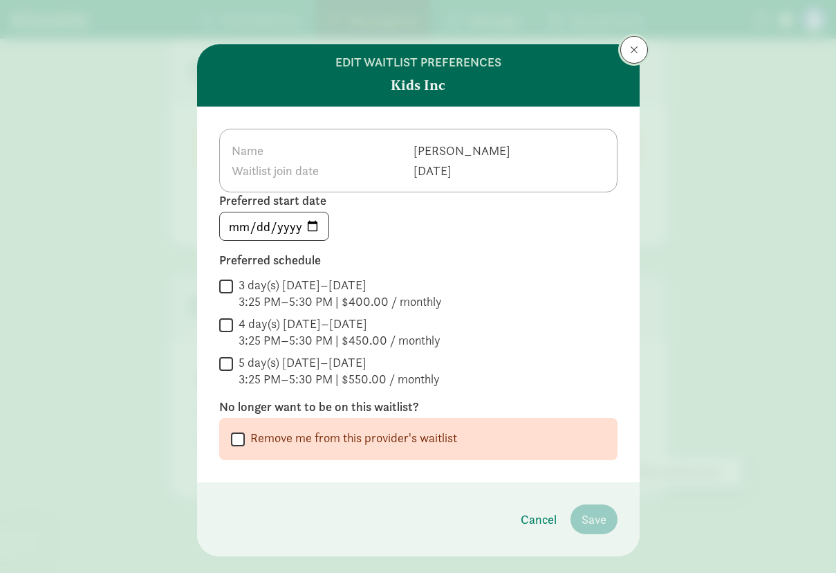
click at [632, 56] on button at bounding box center [634, 50] width 28 height 28
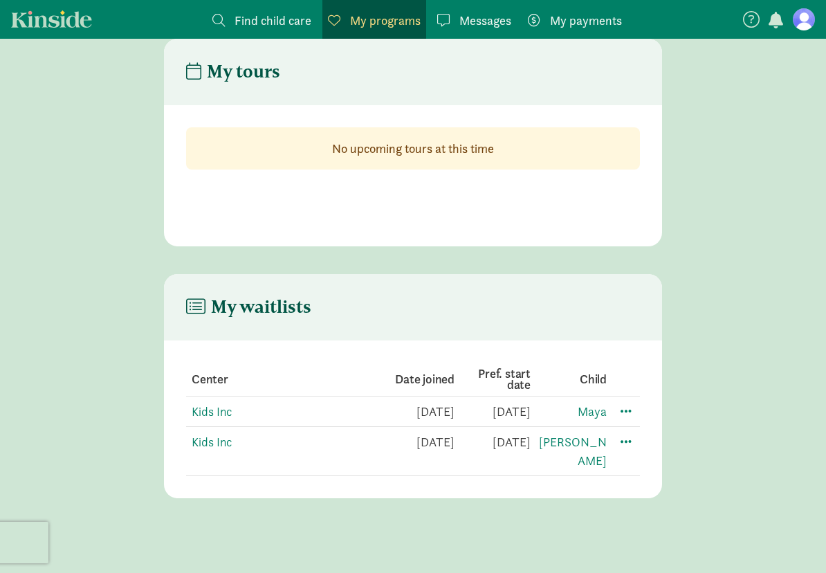
click at [262, 18] on span "Find child care" at bounding box center [272, 20] width 77 height 19
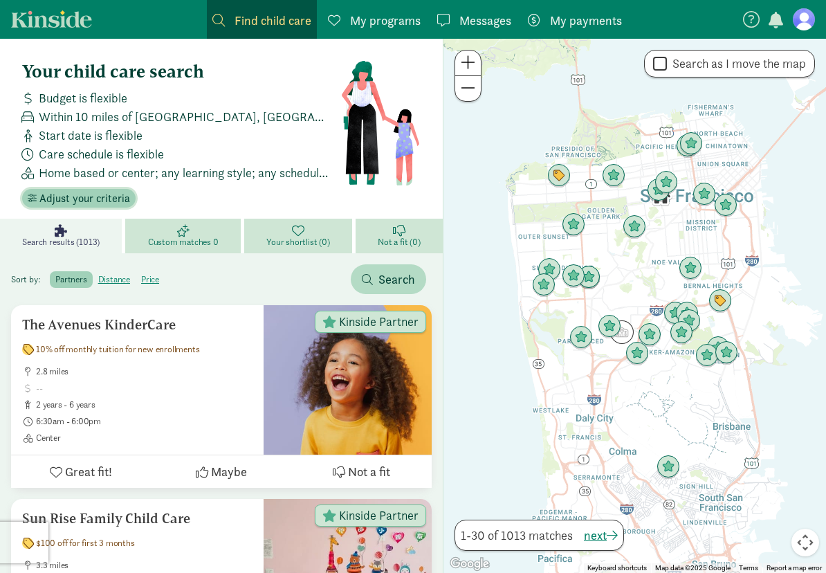
click at [76, 190] on span "Adjust your criteria" at bounding box center [84, 198] width 91 height 17
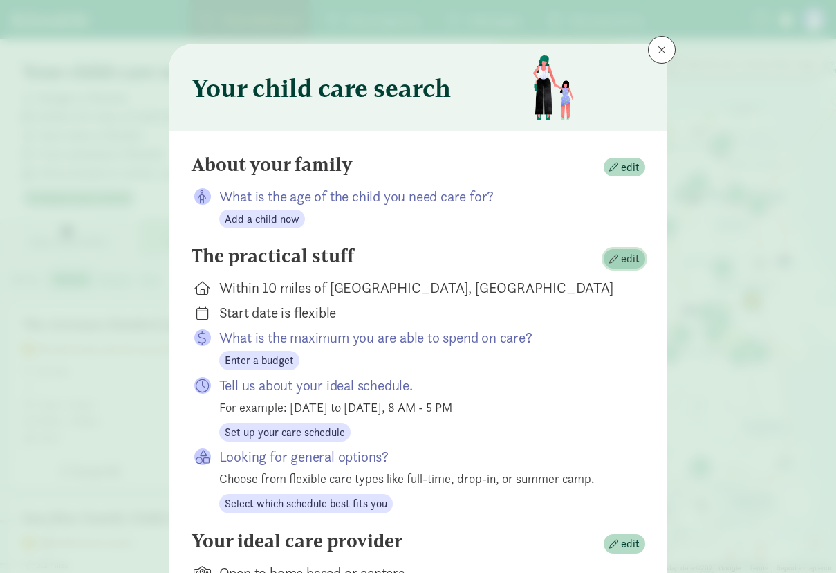
click at [623, 256] on span "edit" at bounding box center [630, 258] width 19 height 17
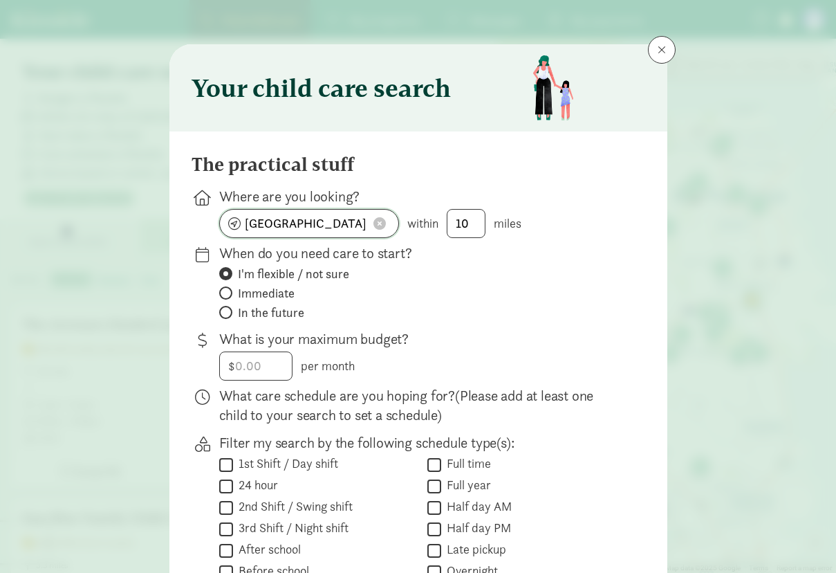
click at [306, 222] on input "[GEOGRAPHIC_DATA], [GEOGRAPHIC_DATA]" at bounding box center [309, 224] width 178 height 28
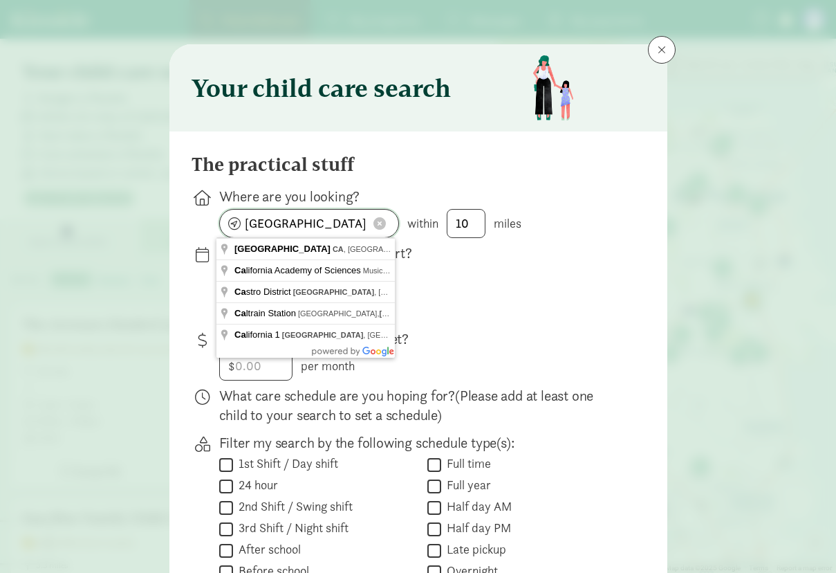
click at [306, 222] on input "[GEOGRAPHIC_DATA], [GEOGRAPHIC_DATA]" at bounding box center [309, 224] width 178 height 28
type input "[GEOGRAPHIC_DATA], [GEOGRAPHIC_DATA], [GEOGRAPHIC_DATA]"
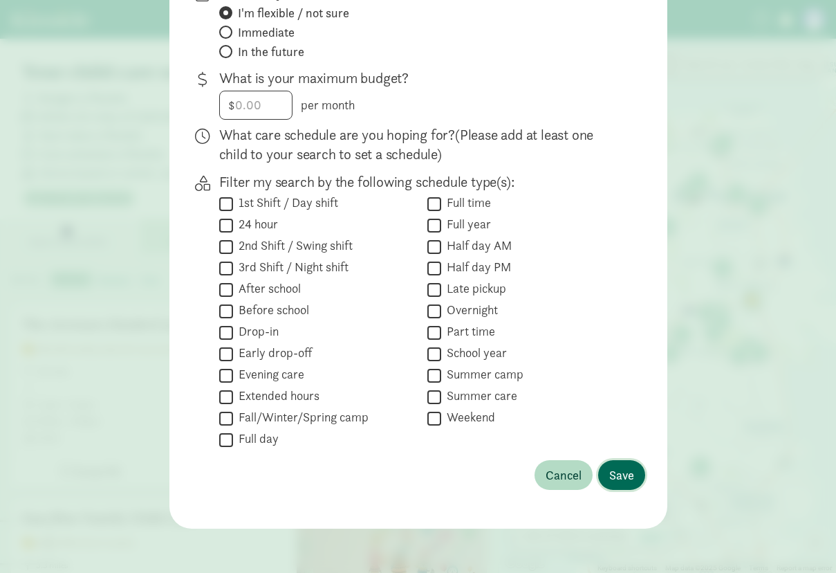
click at [611, 472] on span "Save" at bounding box center [621, 475] width 25 height 19
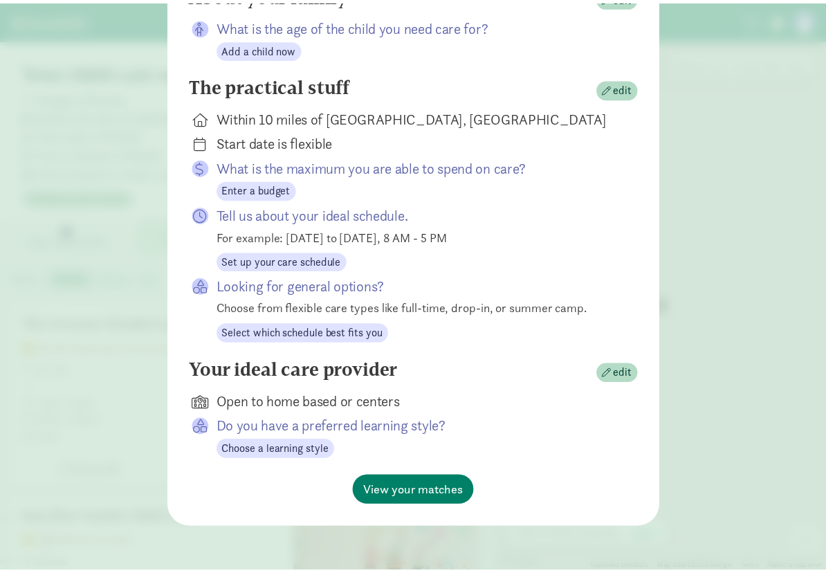
scroll to position [170, 0]
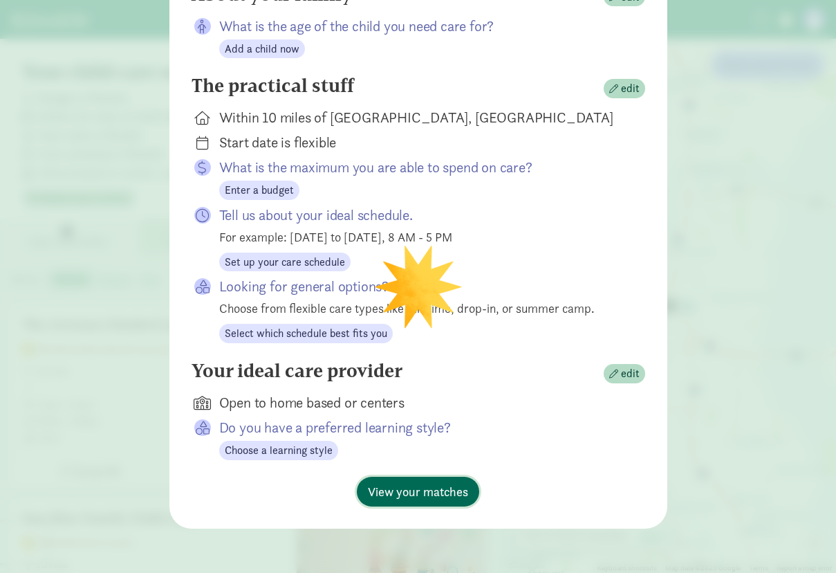
click at [432, 501] on button "View your matches" at bounding box center [418, 492] width 122 height 30
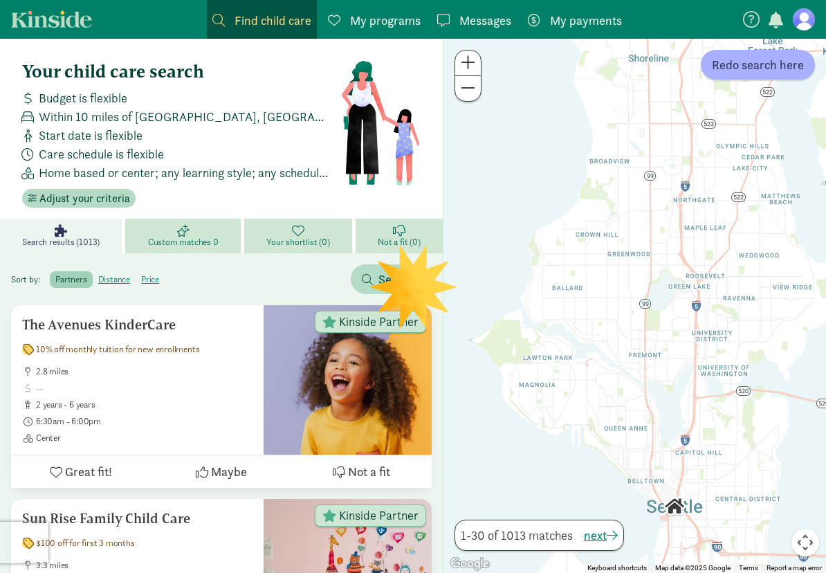
drag, startPoint x: 604, startPoint y: 273, endPoint x: 634, endPoint y: 481, distance: 209.6
click at [634, 489] on div at bounding box center [634, 306] width 383 height 534
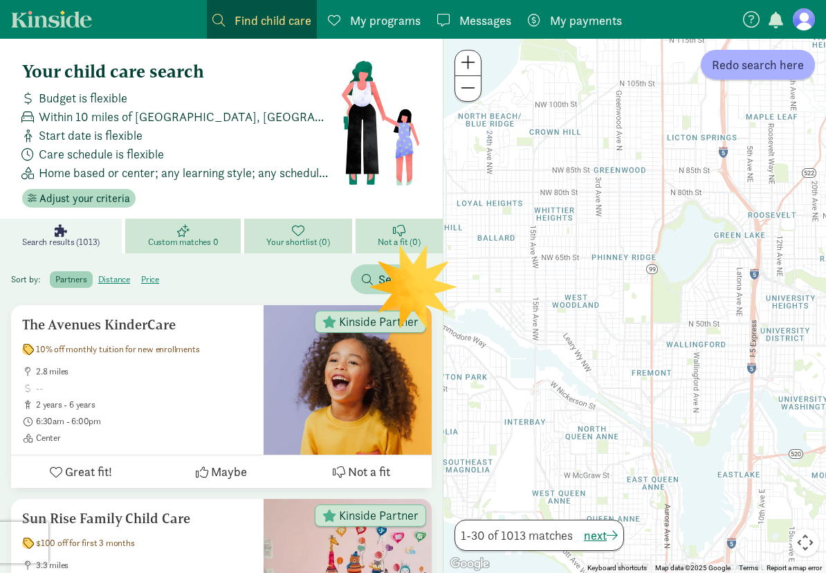
drag, startPoint x: 618, startPoint y: 281, endPoint x: 641, endPoint y: 326, distance: 50.7
click at [641, 326] on div at bounding box center [634, 306] width 383 height 534
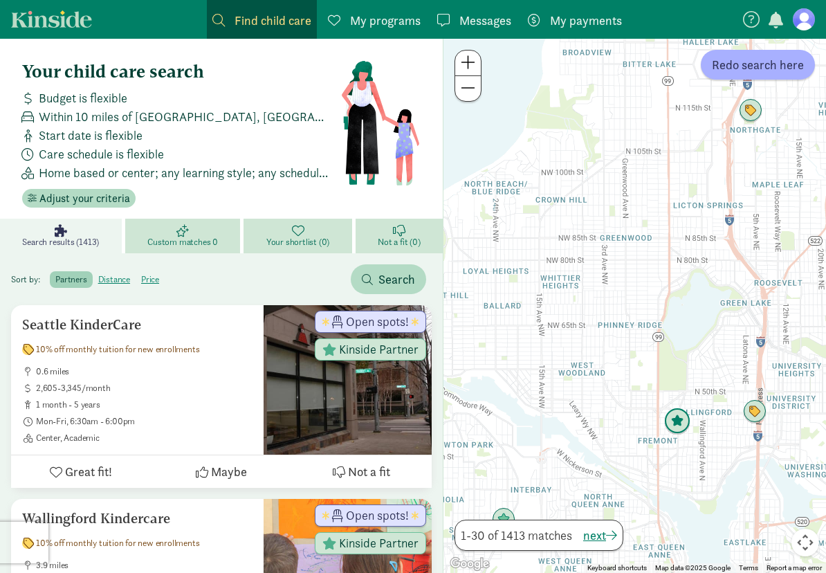
click at [690, 421] on img "Click to see details" at bounding box center [677, 421] width 26 height 26
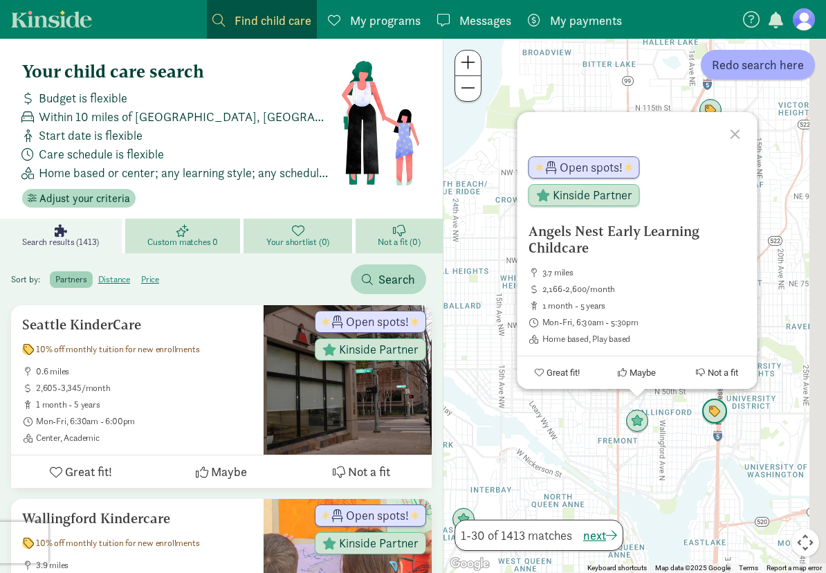
click at [728, 418] on img "Click to see details" at bounding box center [714, 411] width 26 height 26
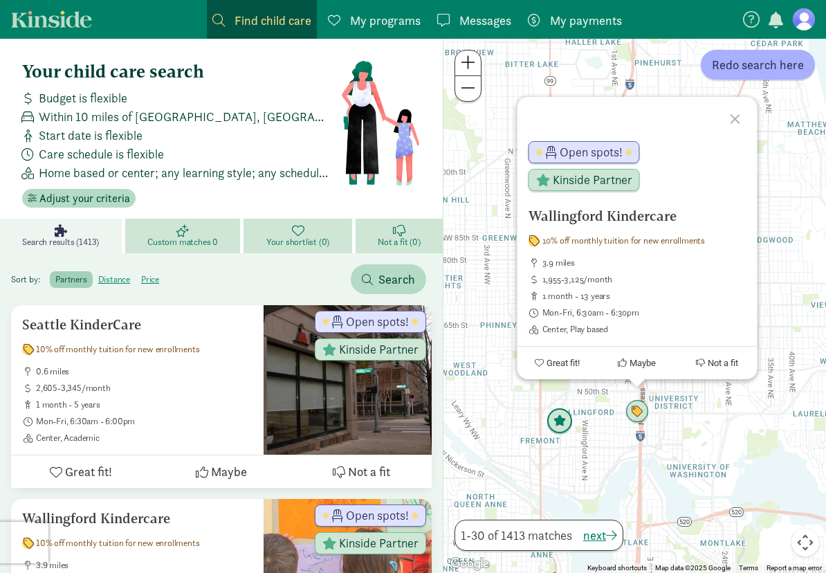
click at [573, 421] on img "Click to see details" at bounding box center [559, 421] width 26 height 26
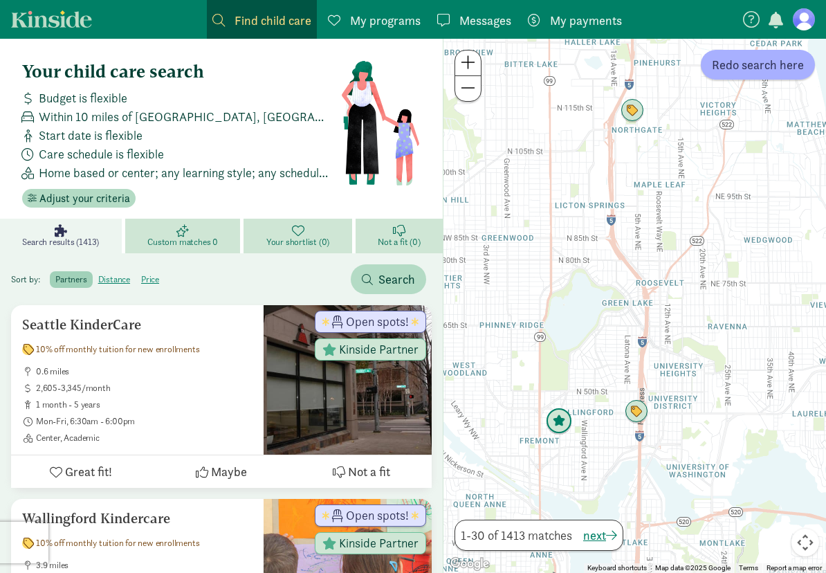
click at [572, 412] on img "Click to see details" at bounding box center [559, 421] width 26 height 26
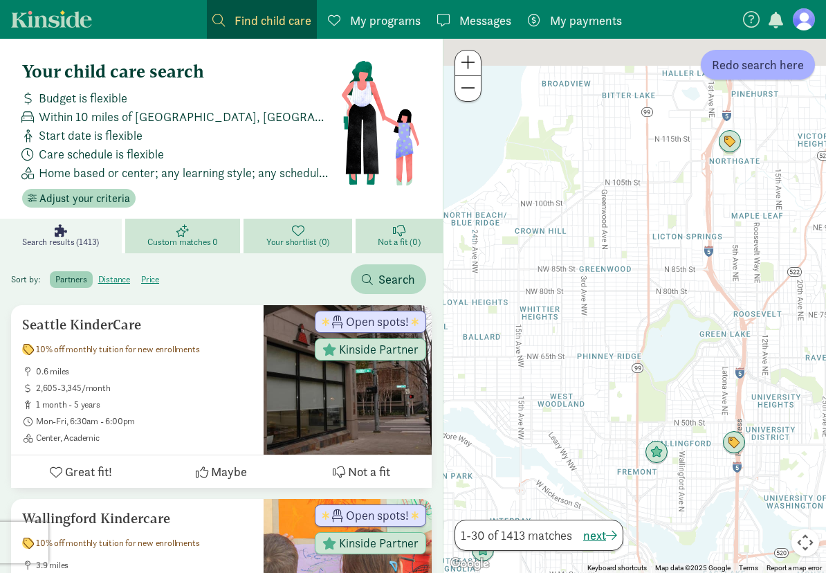
drag, startPoint x: 609, startPoint y: 461, endPoint x: 625, endPoint y: 482, distance: 26.7
click at [625, 482] on div at bounding box center [634, 306] width 383 height 534
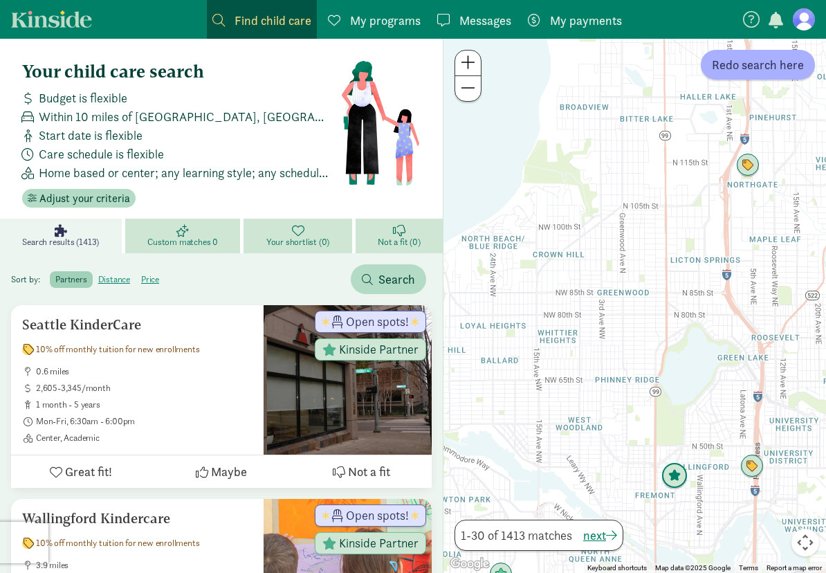
click at [688, 478] on img "Click to see details" at bounding box center [674, 476] width 26 height 26
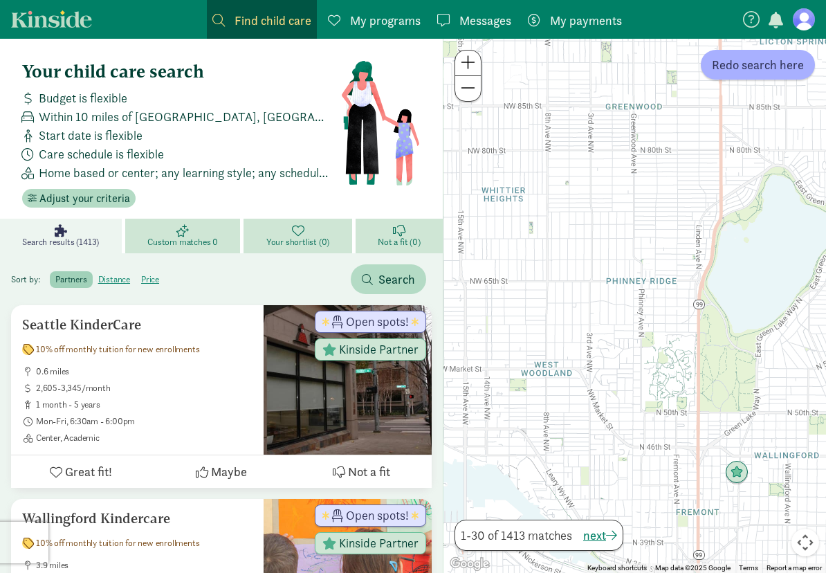
click at [618, 389] on div "To navigate, press the arrow keys." at bounding box center [634, 306] width 383 height 534
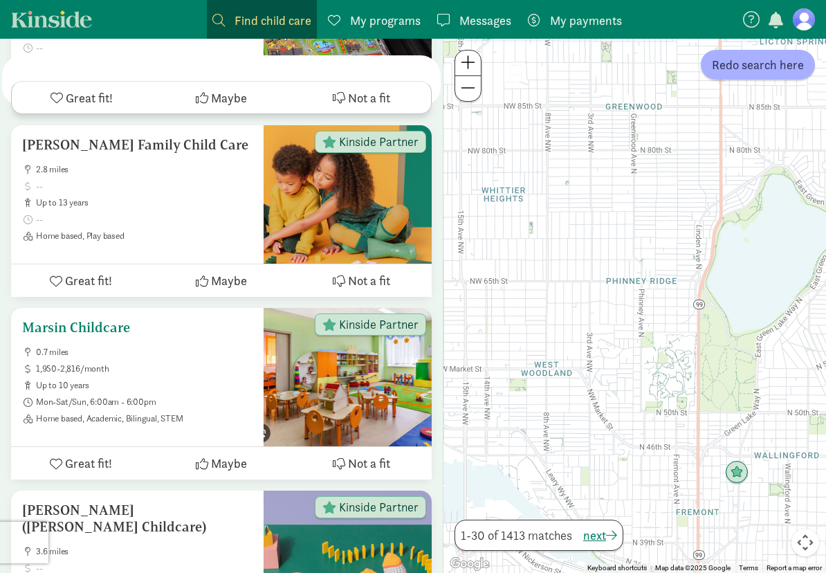
scroll to position [2767, 0]
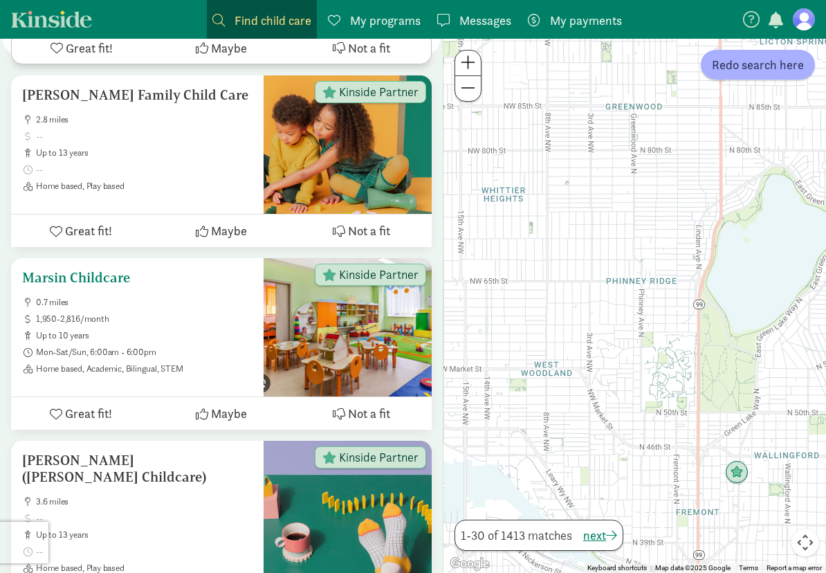
click at [210, 313] on span "1,950-2,816/month" at bounding box center [144, 318] width 217 height 11
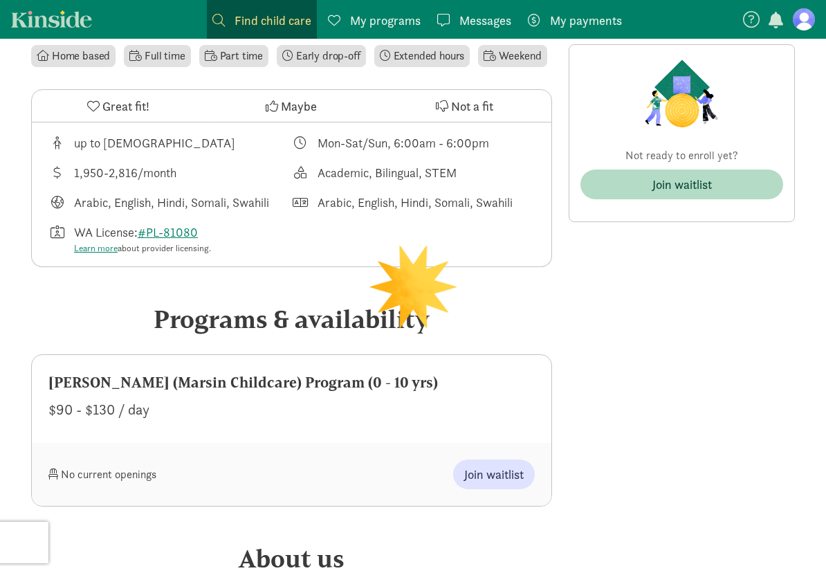
scroll to position [415, 0]
